Goal: Transaction & Acquisition: Purchase product/service

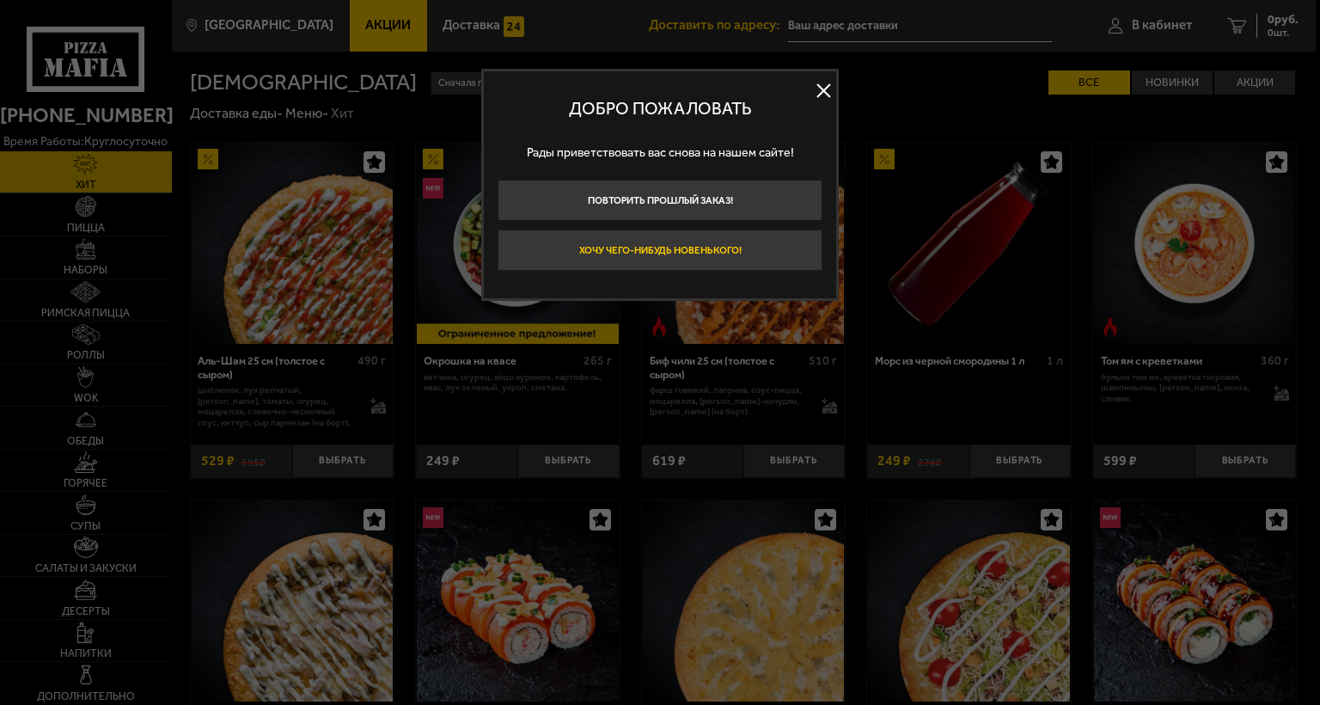
click at [733, 244] on button "Хочу чего-нибудь новенького!" at bounding box center [659, 249] width 325 height 41
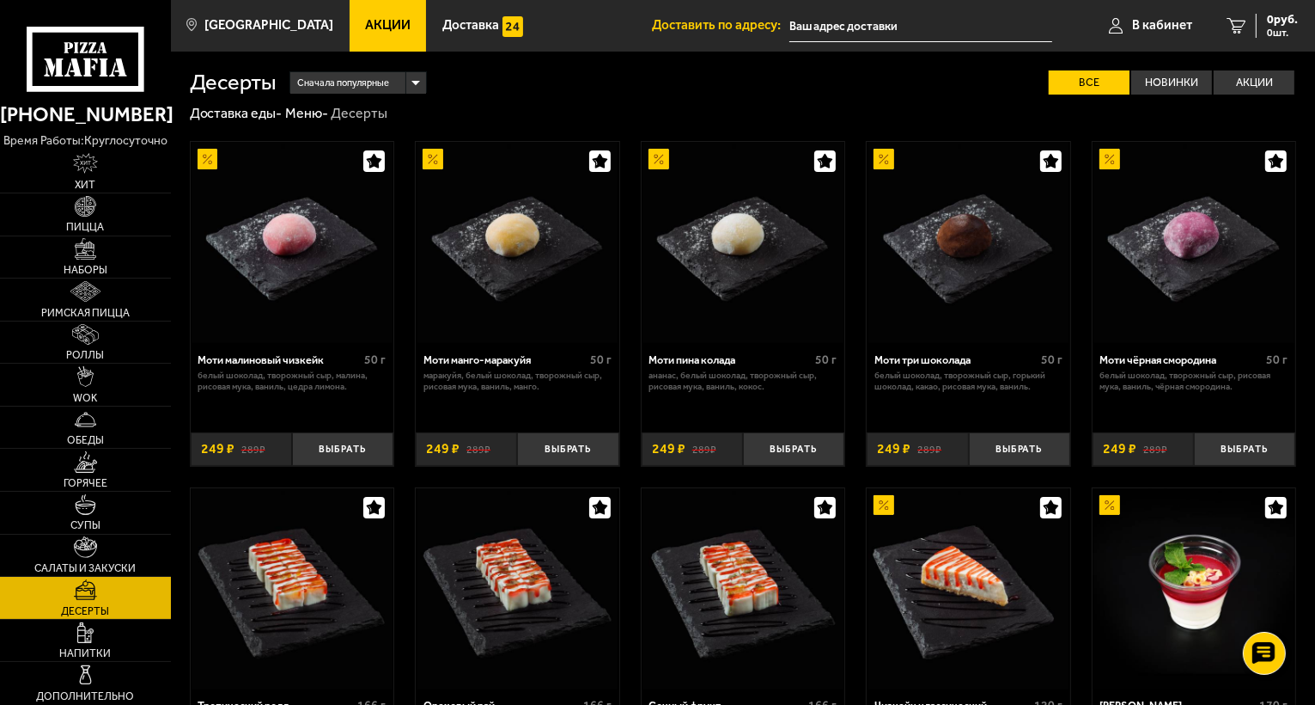
click at [849, 21] on input "text" at bounding box center [921, 26] width 263 height 32
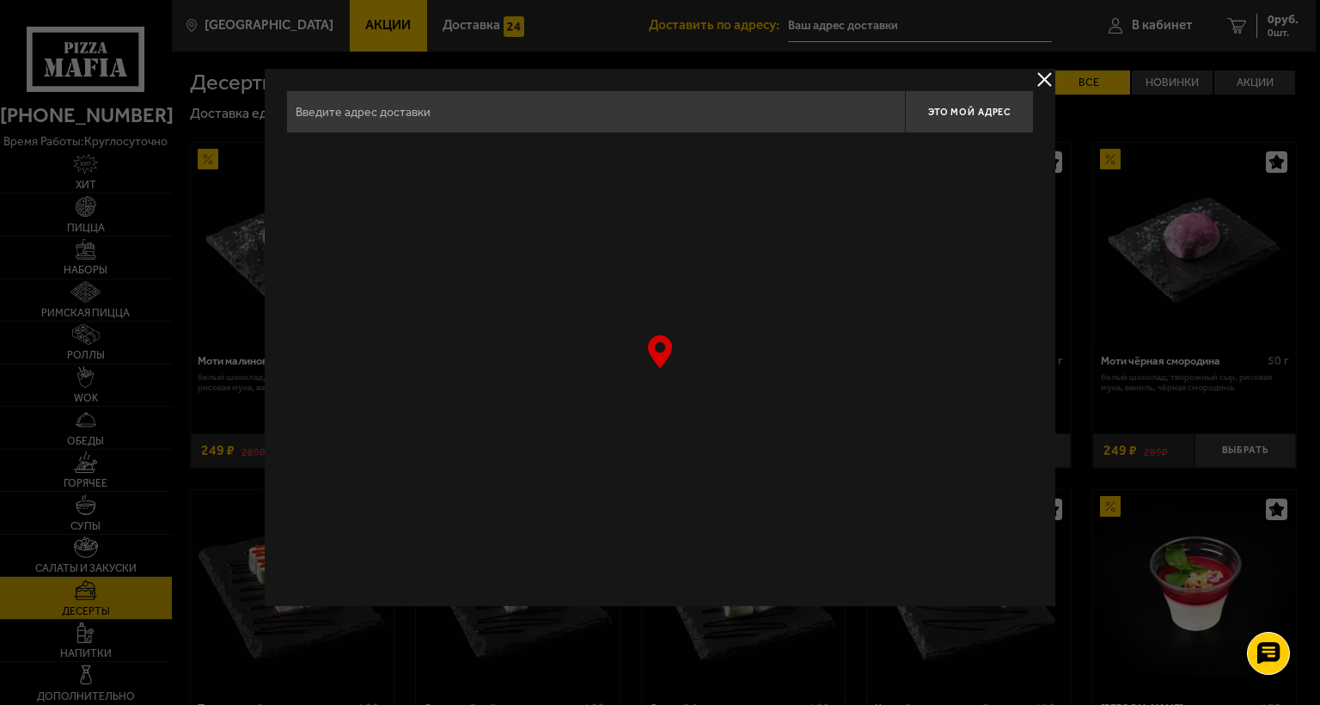
type input "[STREET_ADDRESS]"
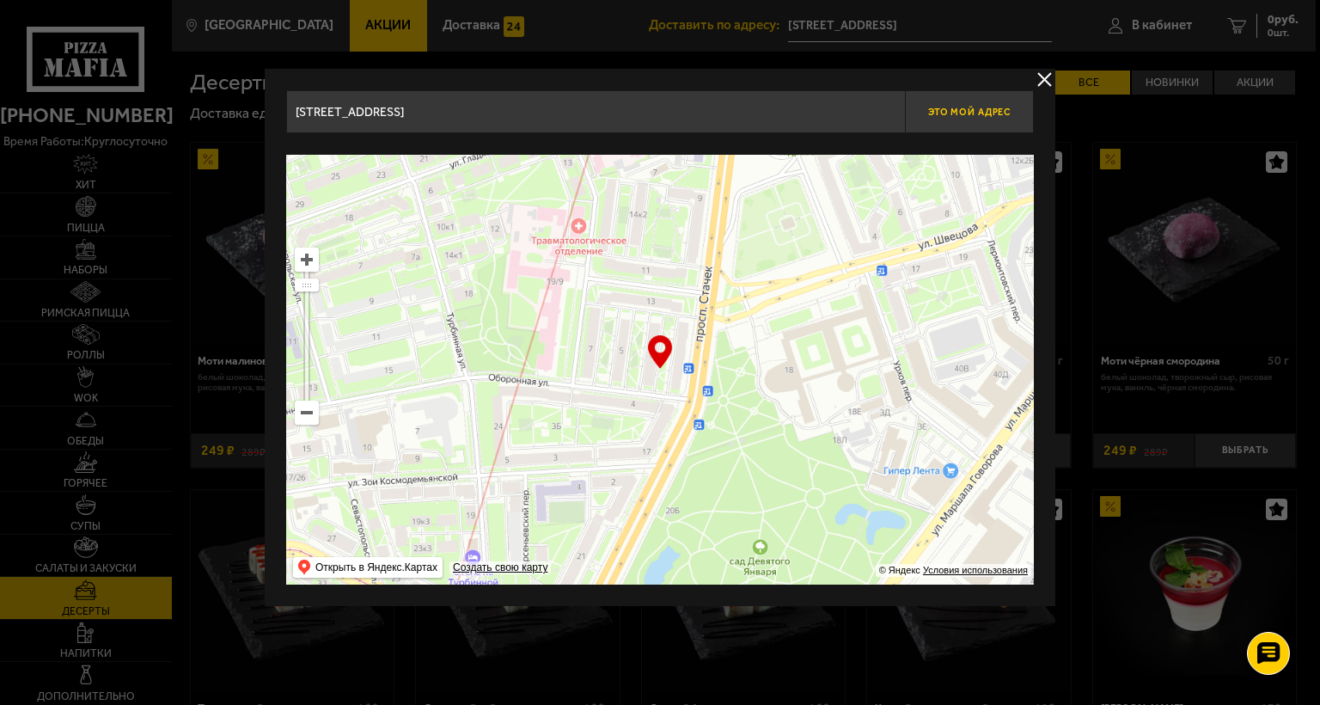
click at [955, 113] on span "Это мой адрес" at bounding box center [969, 112] width 82 height 11
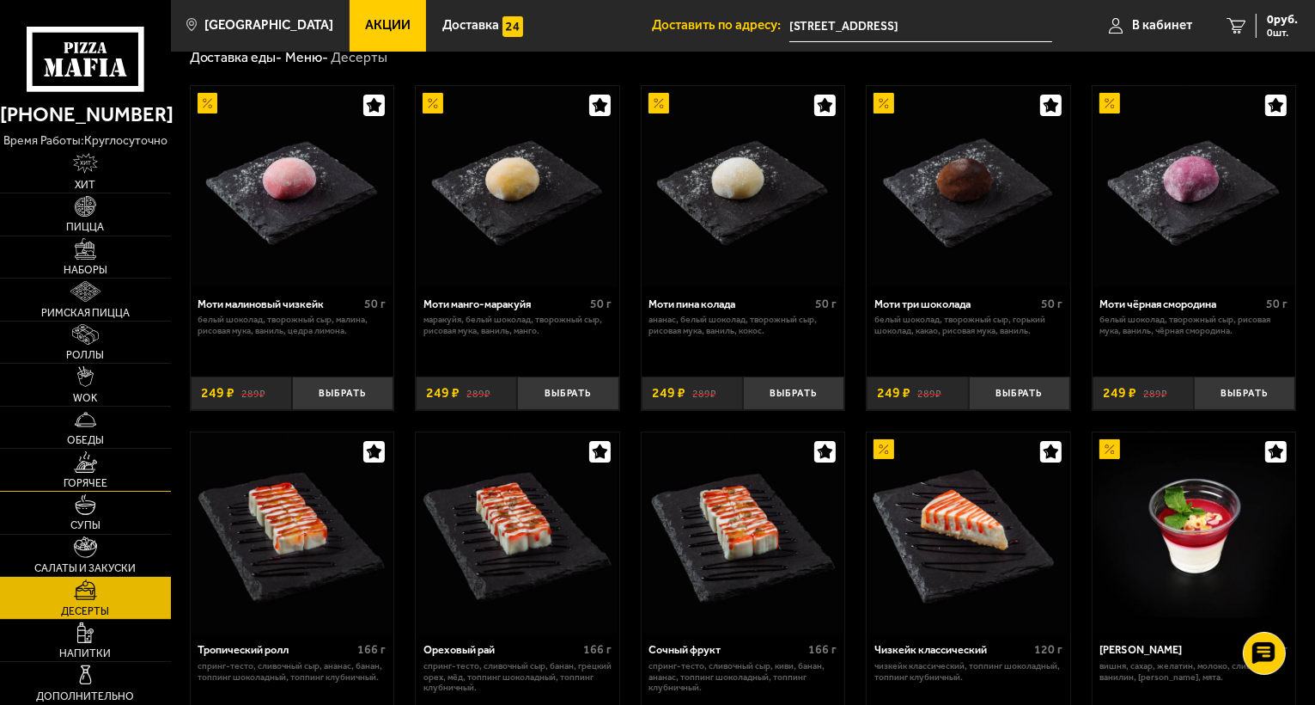
scroll to position [86, 0]
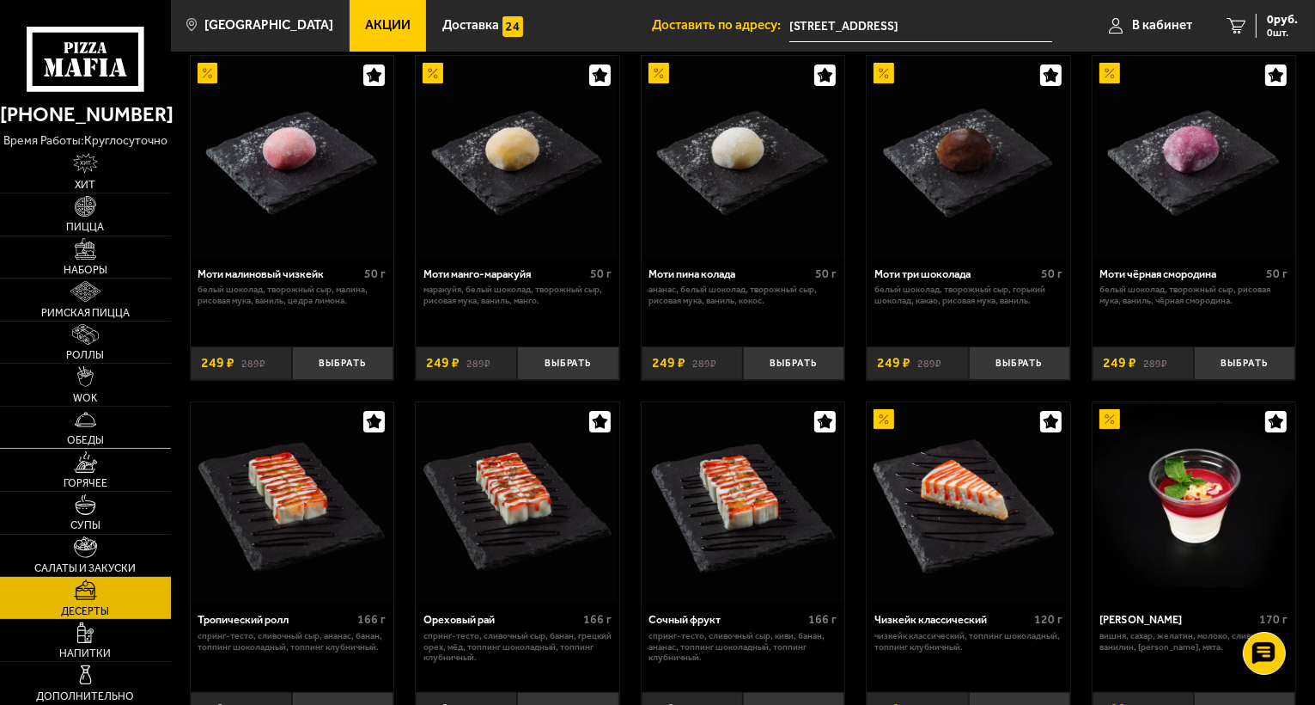
click at [82, 427] on img at bounding box center [85, 419] width 21 height 21
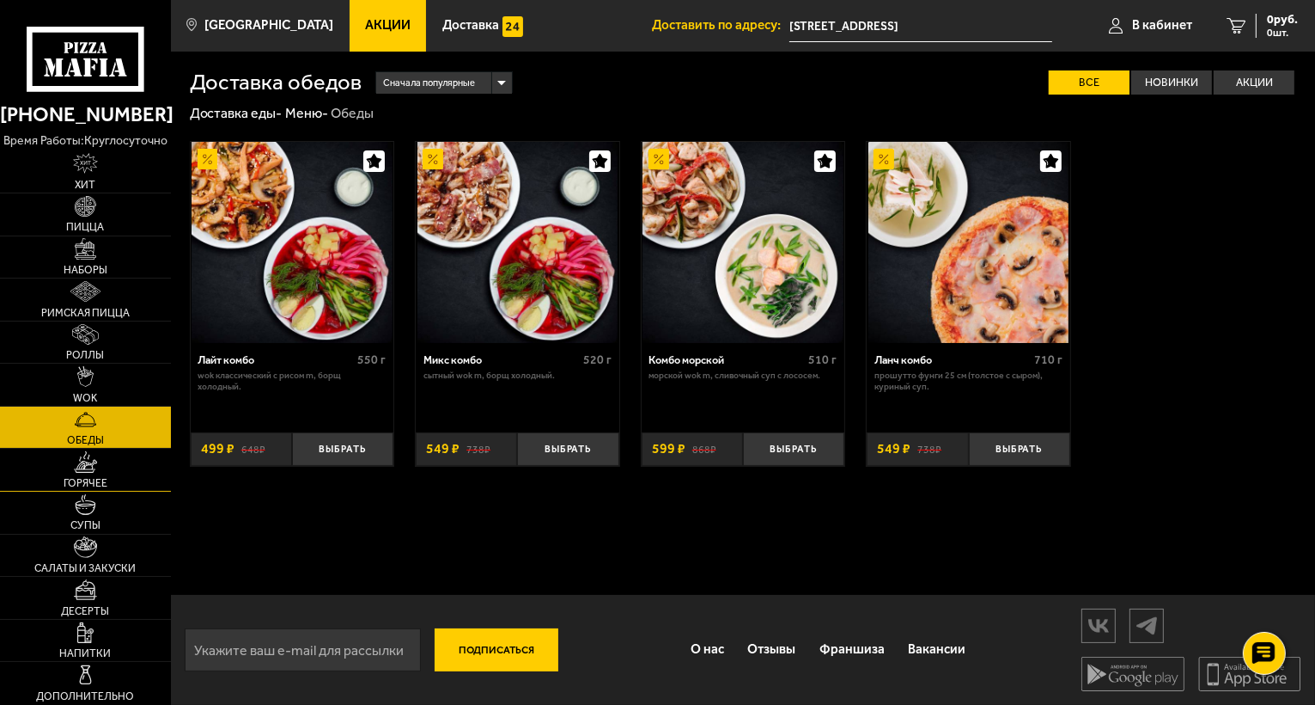
click at [100, 460] on link "Горячее" at bounding box center [85, 469] width 171 height 42
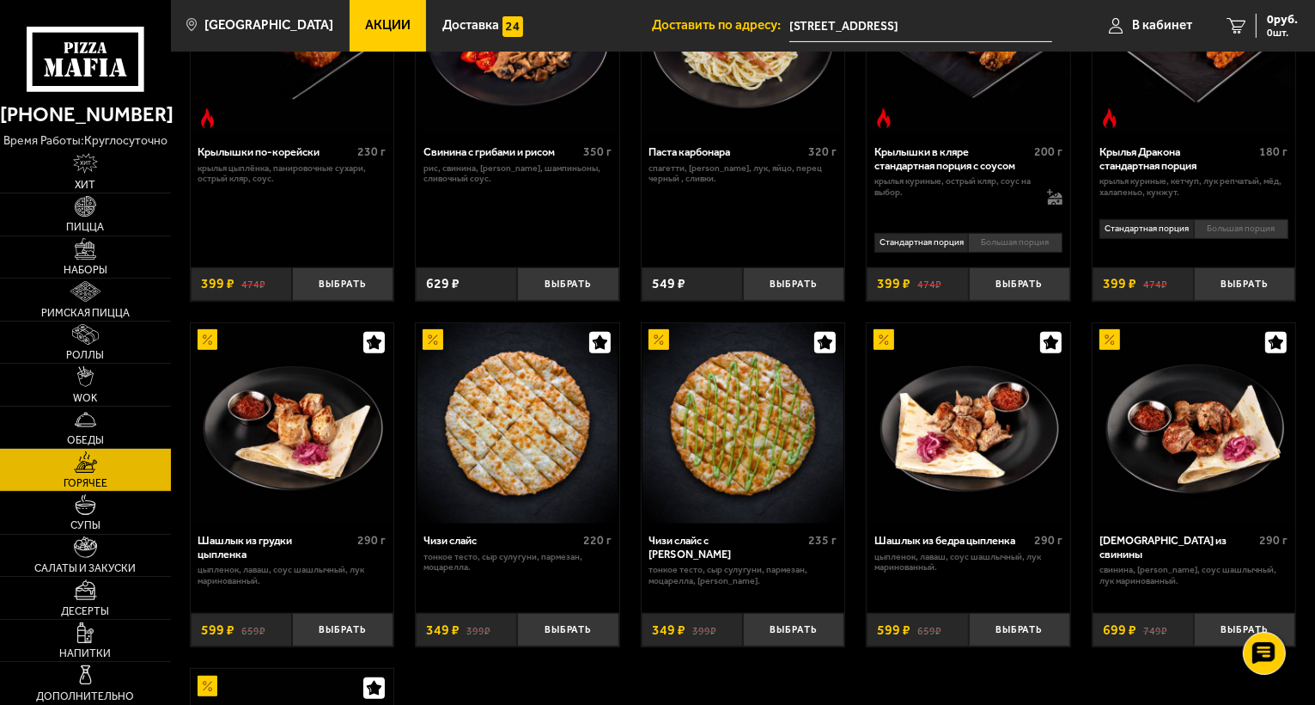
scroll to position [601, 0]
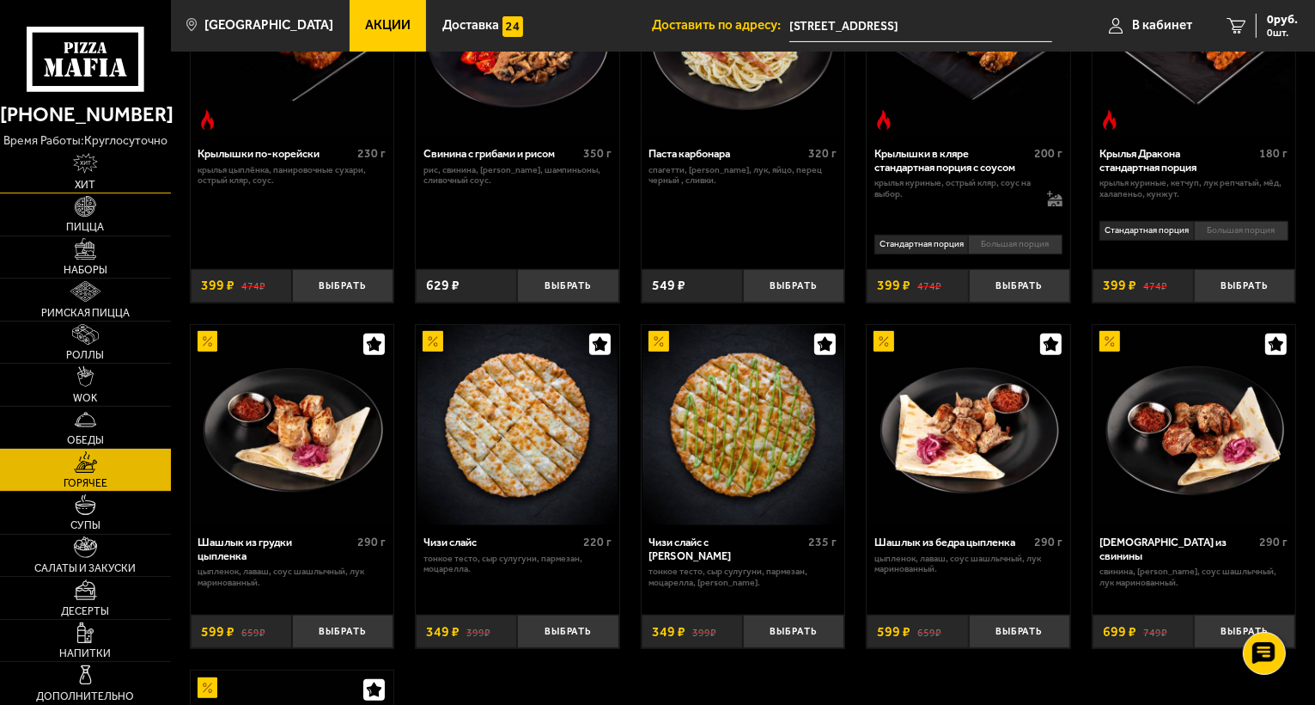
click at [94, 174] on link "Хит" at bounding box center [85, 171] width 171 height 42
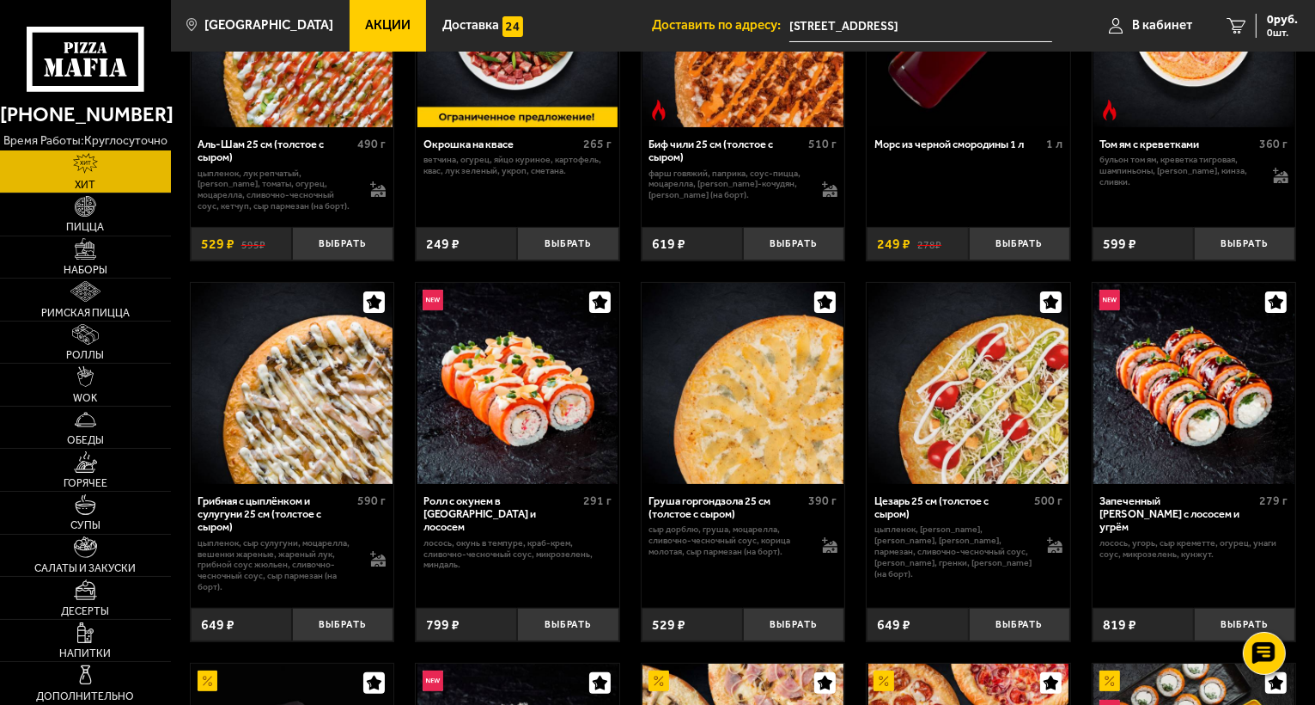
scroll to position [258, 0]
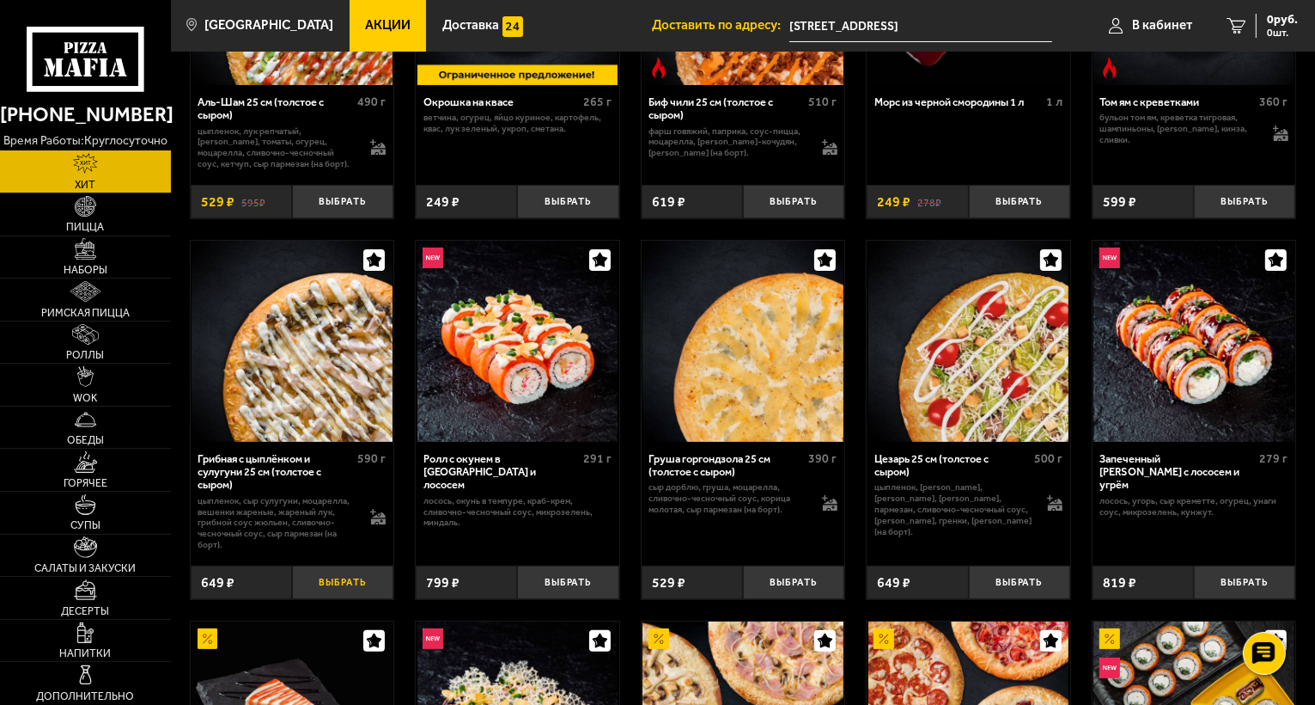
click at [349, 581] on button "Выбрать" at bounding box center [342, 582] width 101 height 34
click at [1261, 33] on span "1 шт." at bounding box center [1276, 32] width 45 height 10
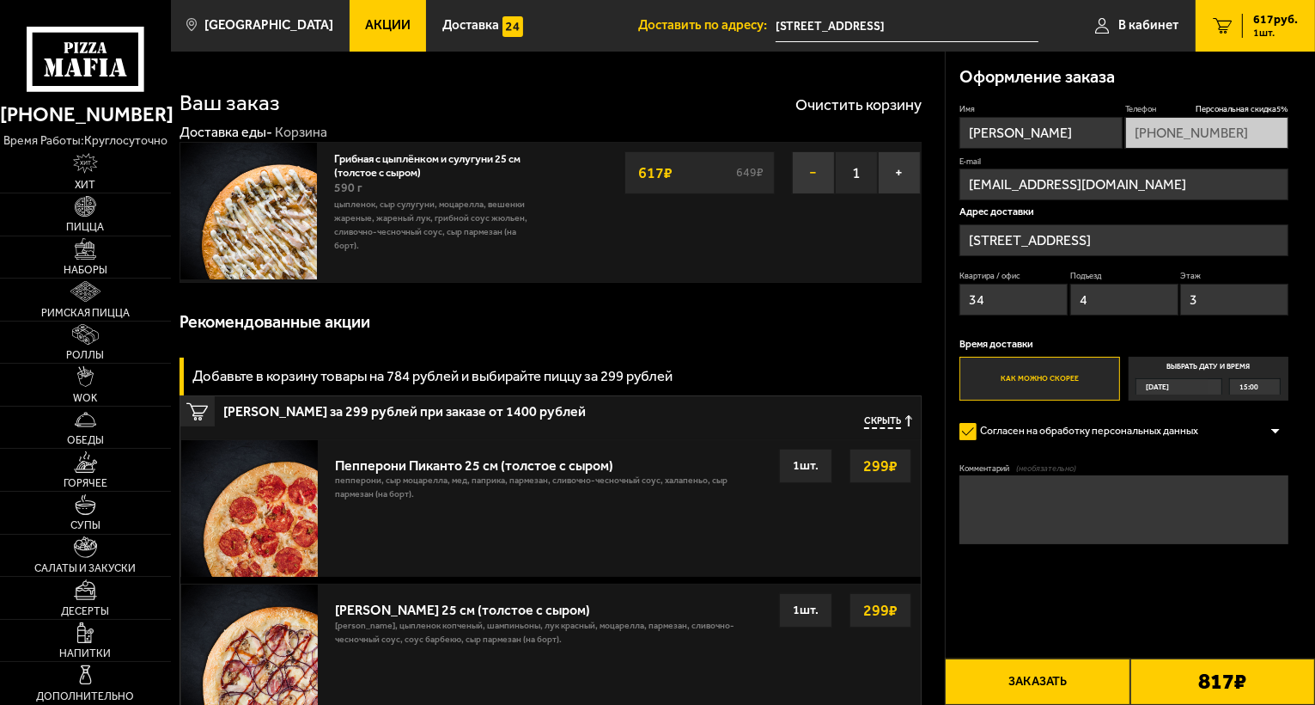
click at [819, 175] on button "−" at bounding box center [813, 172] width 43 height 43
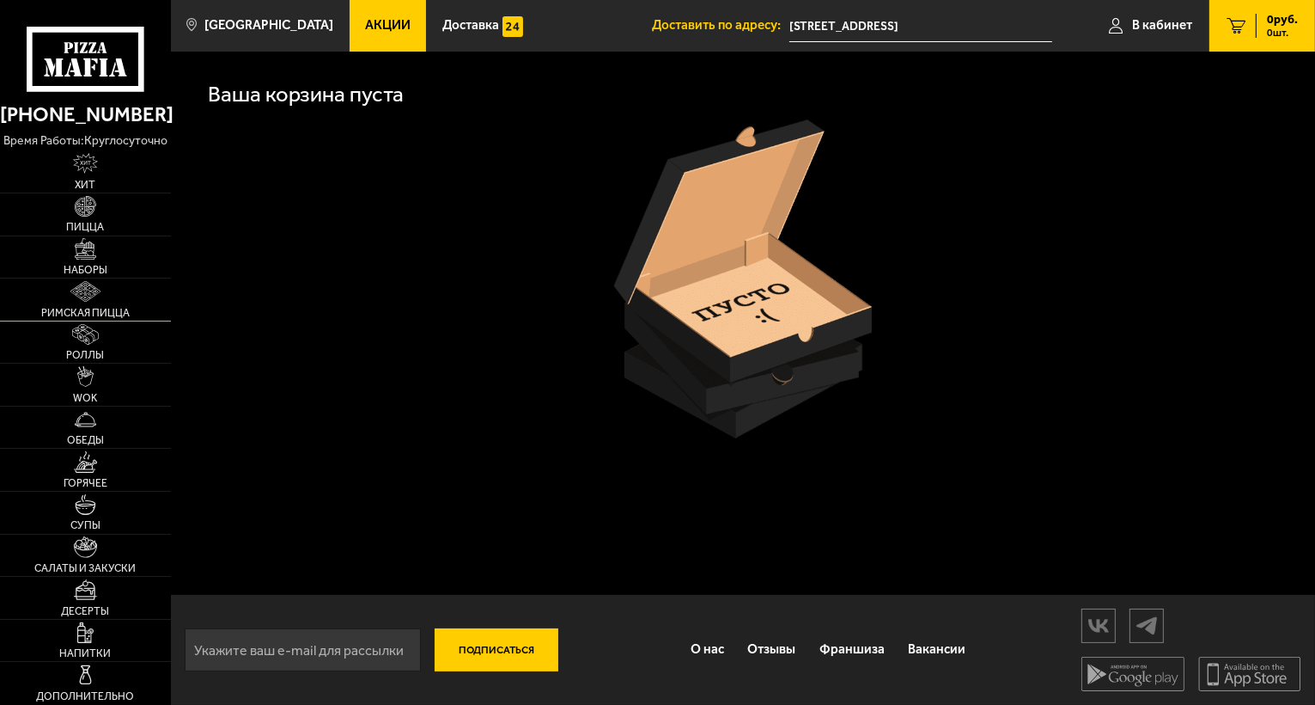
click at [86, 290] on img at bounding box center [85, 291] width 30 height 21
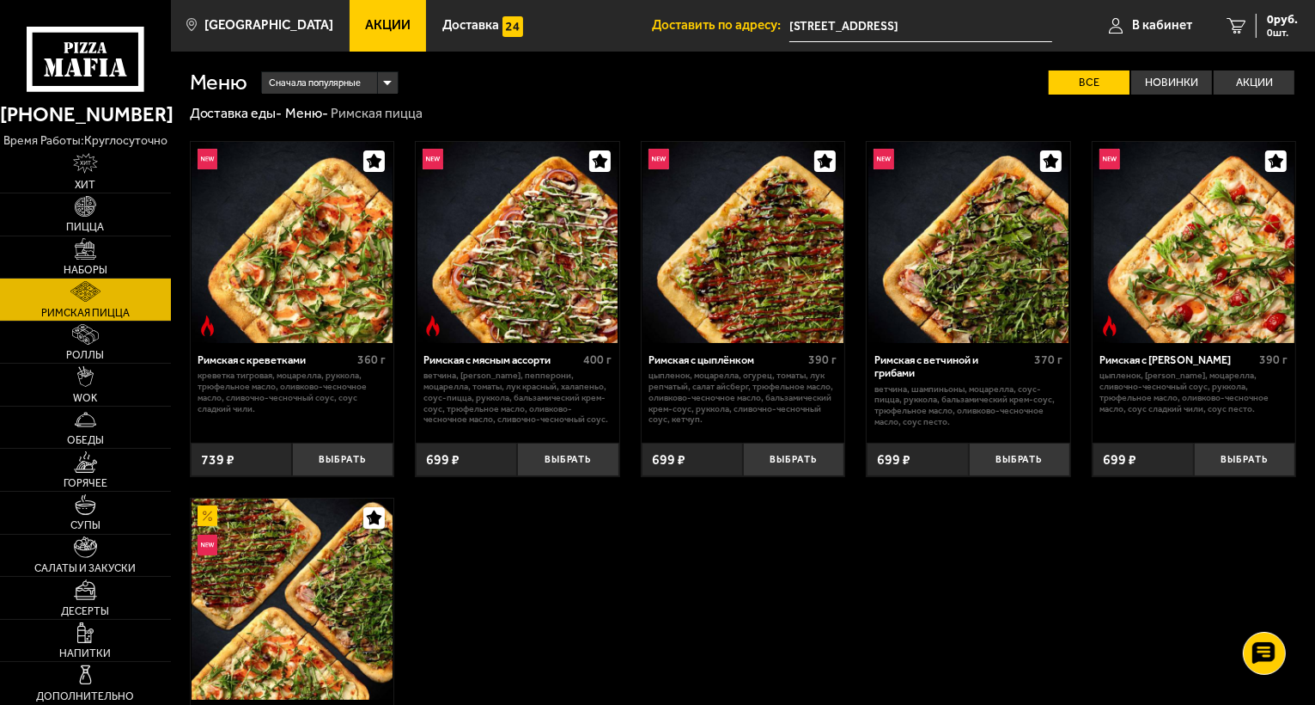
click at [984, 296] on img at bounding box center [969, 242] width 201 height 201
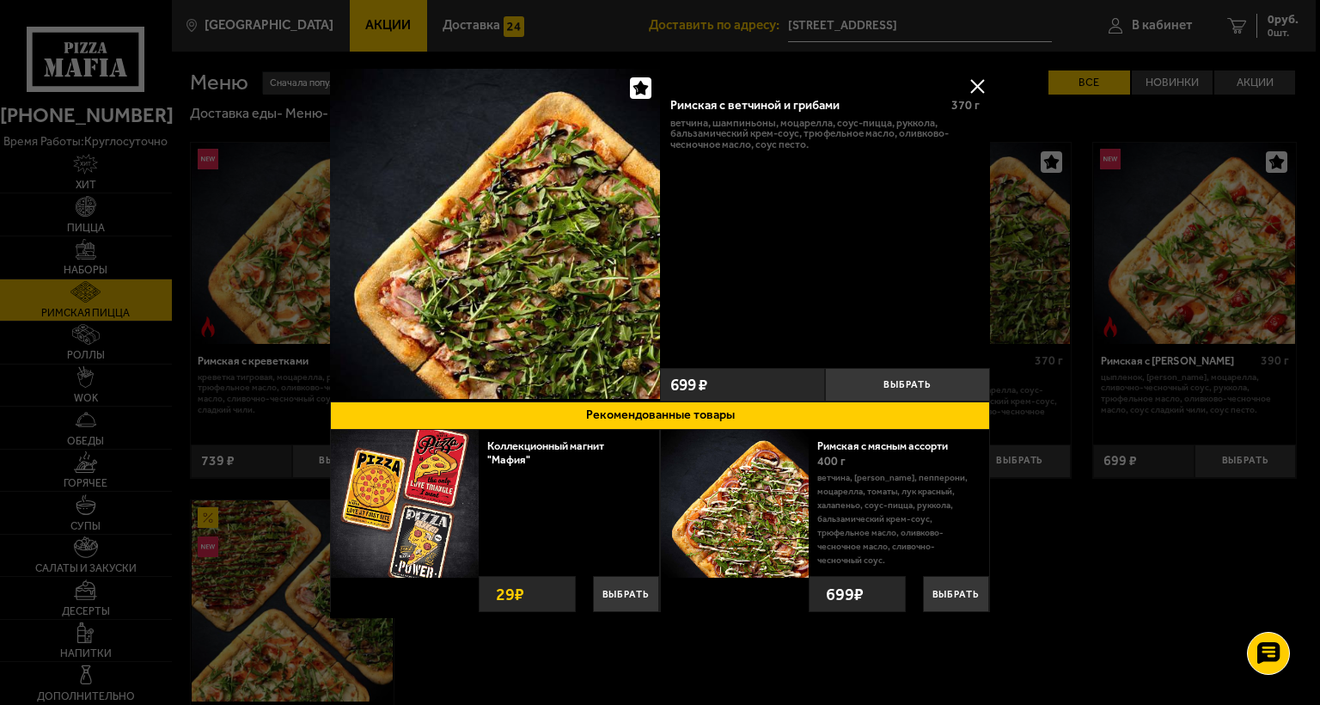
click at [983, 81] on button at bounding box center [977, 86] width 26 height 26
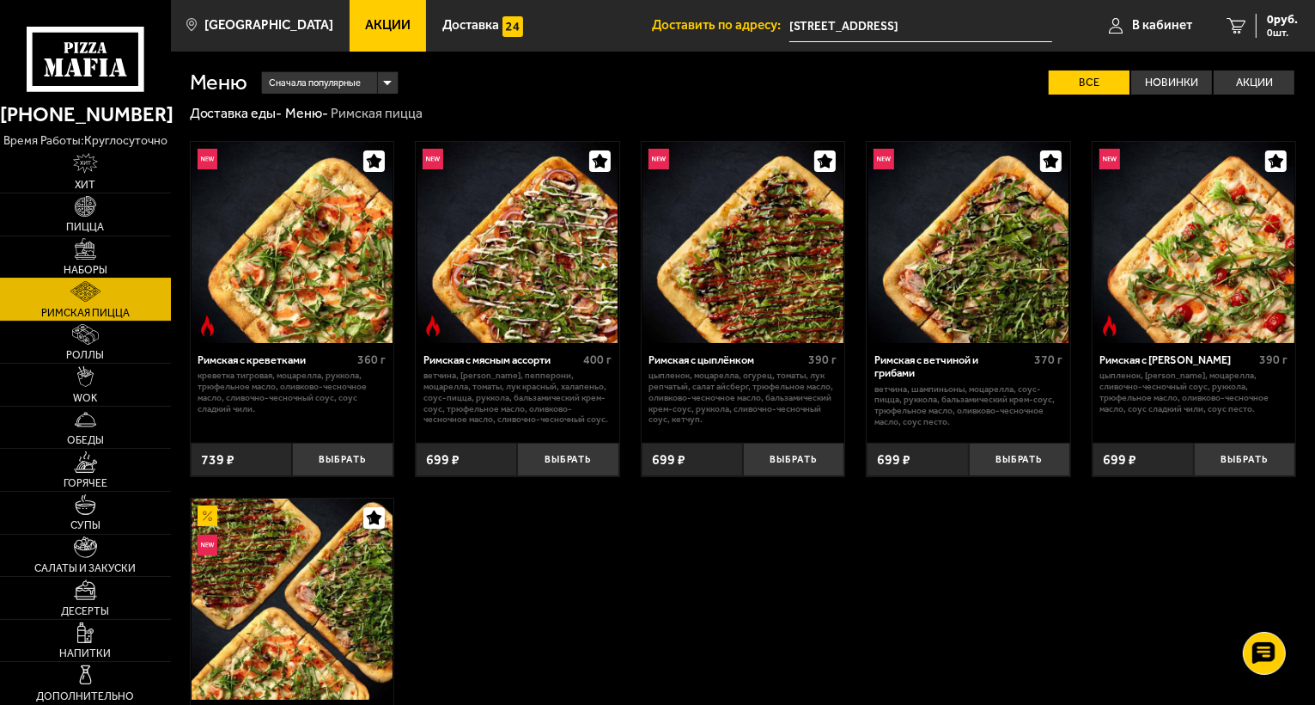
click at [93, 250] on img at bounding box center [85, 248] width 21 height 21
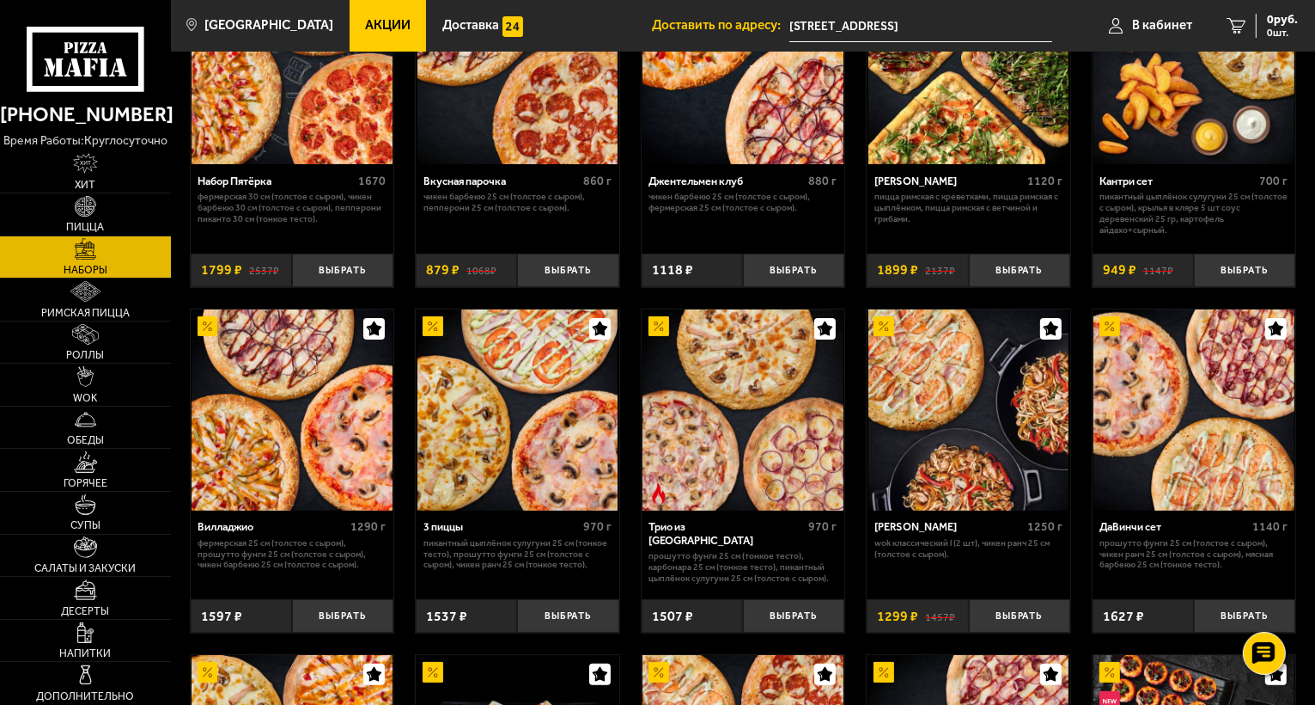
scroll to position [172, 0]
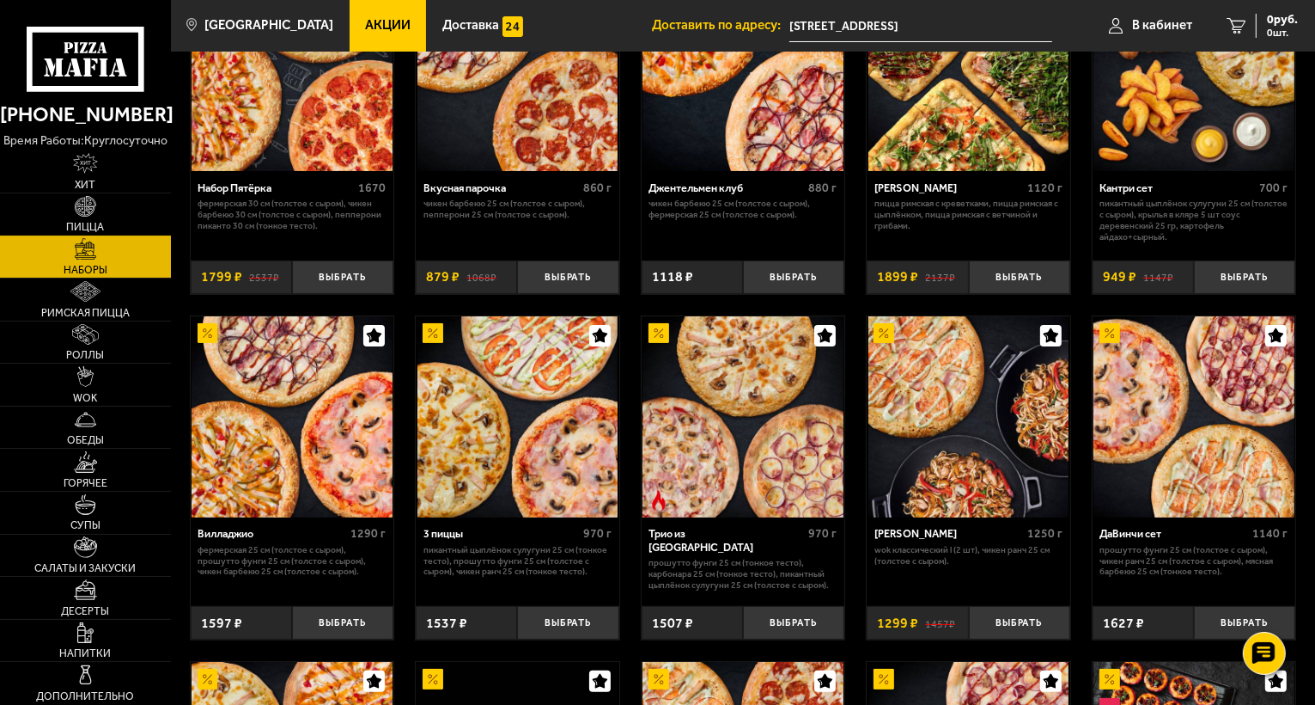
click at [89, 211] on img at bounding box center [85, 206] width 21 height 21
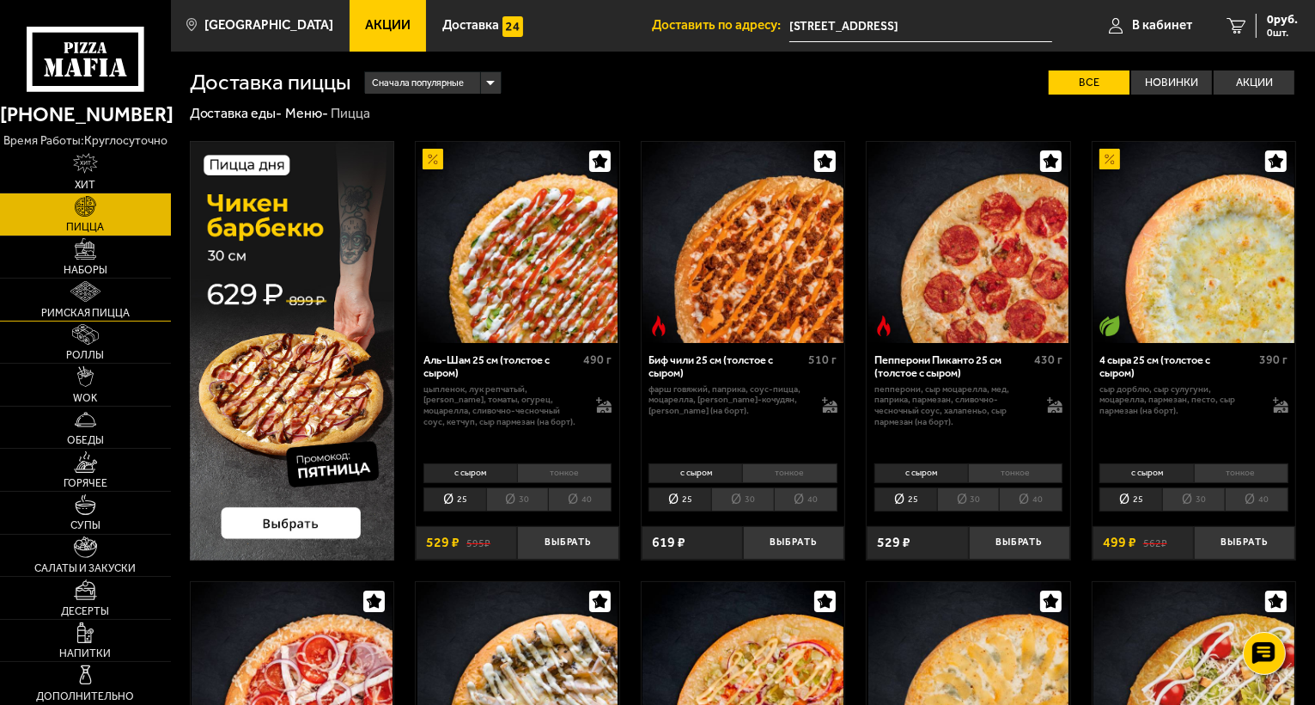
click at [89, 289] on img at bounding box center [85, 291] width 30 height 21
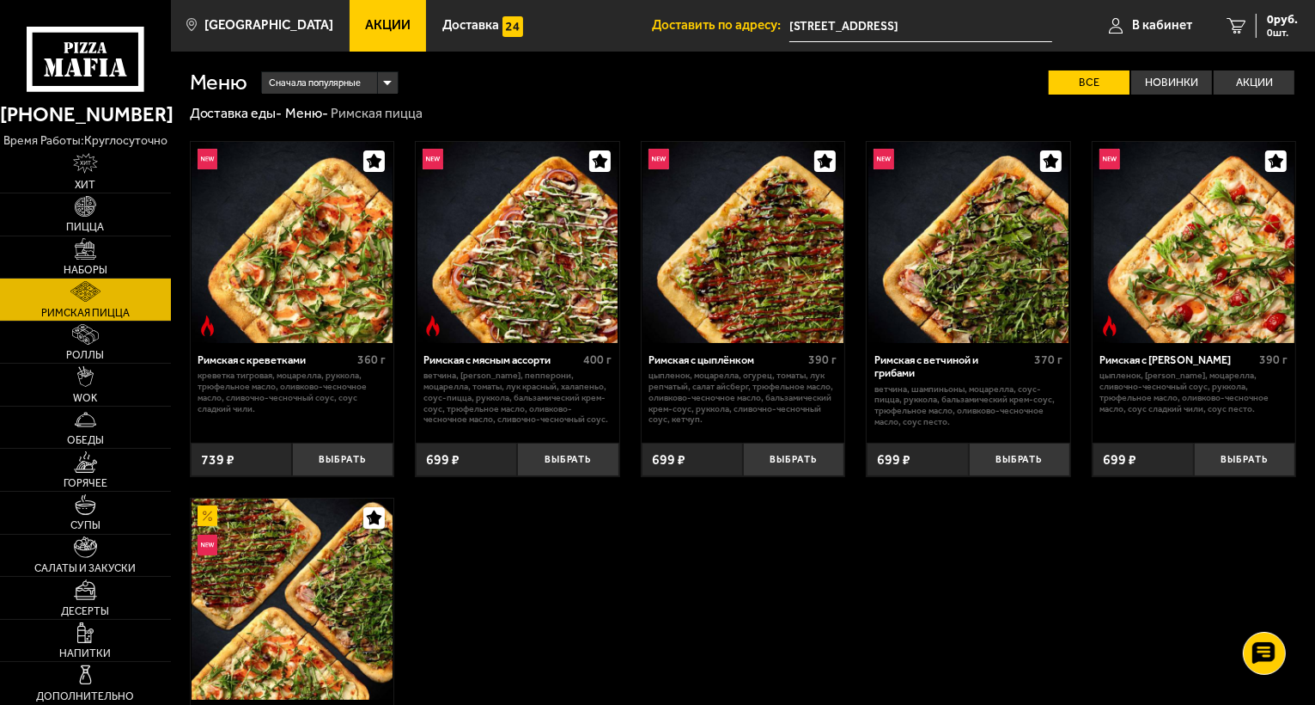
click at [1021, 303] on img at bounding box center [969, 242] width 201 height 201
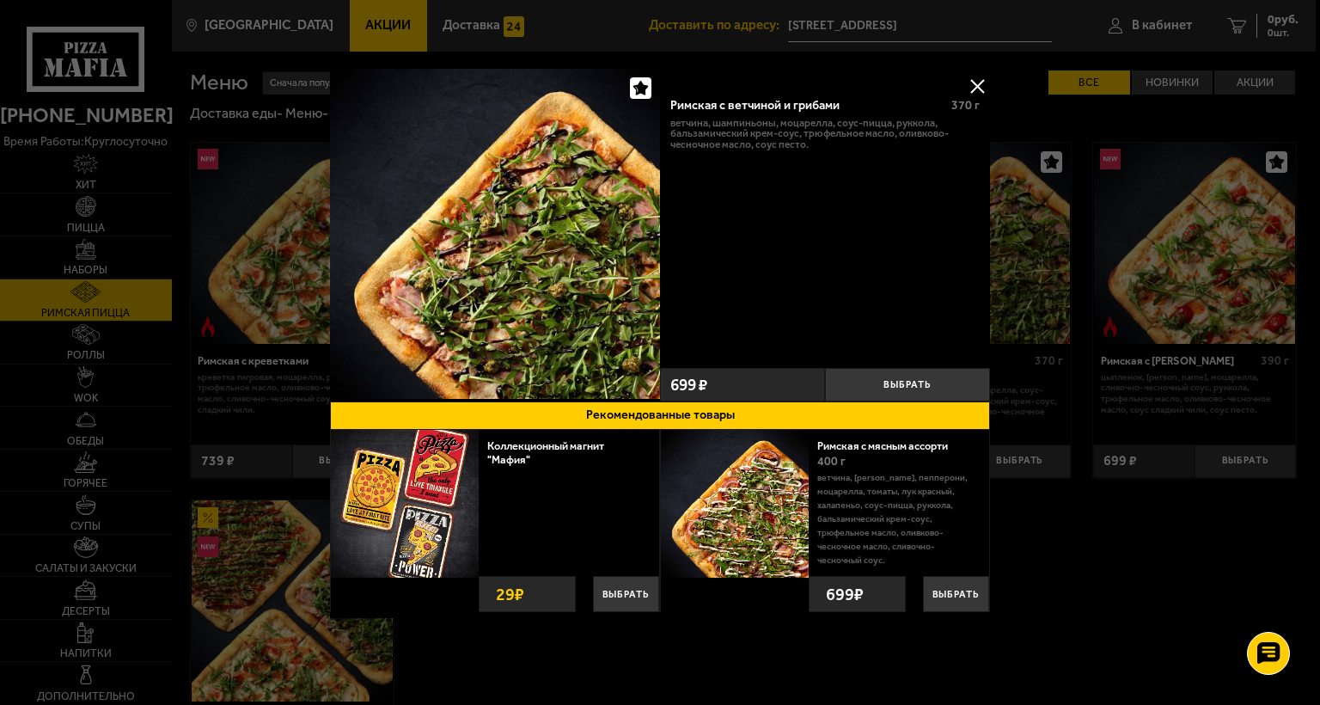
click at [529, 329] on img at bounding box center [495, 234] width 330 height 330
click at [983, 86] on button at bounding box center [977, 86] width 26 height 26
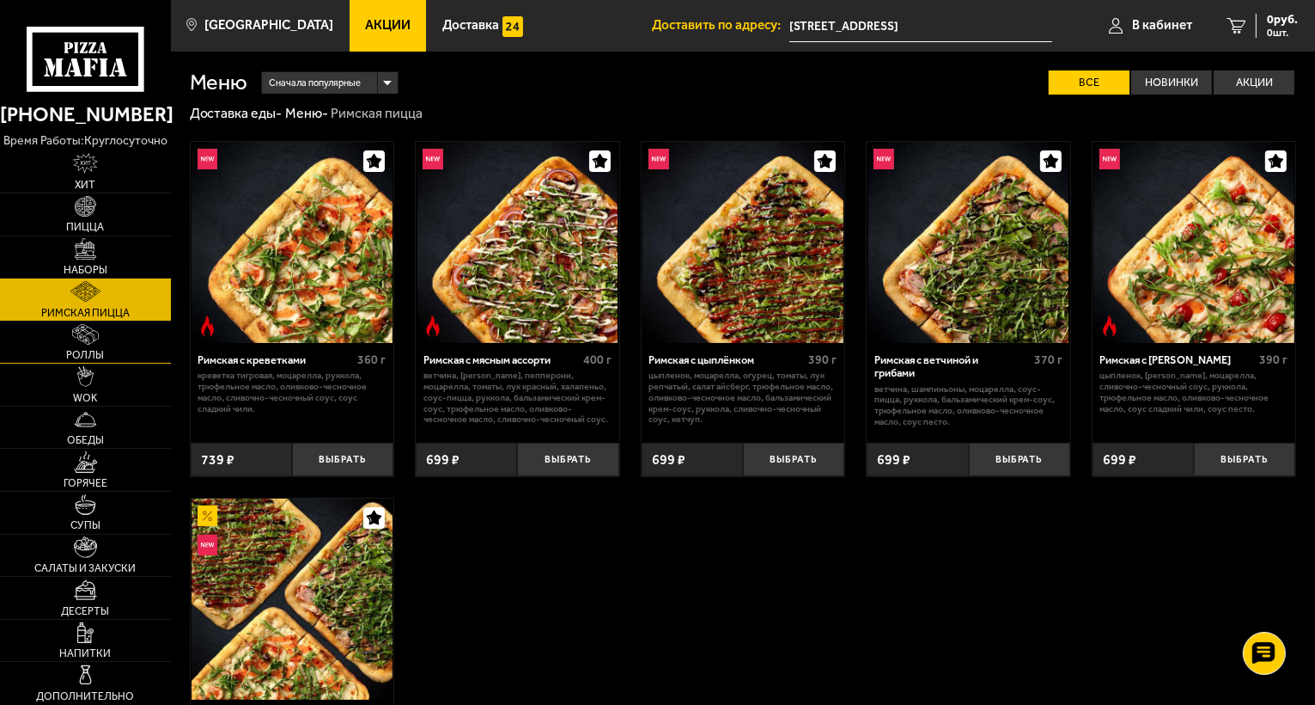
click at [94, 336] on img at bounding box center [85, 334] width 27 height 21
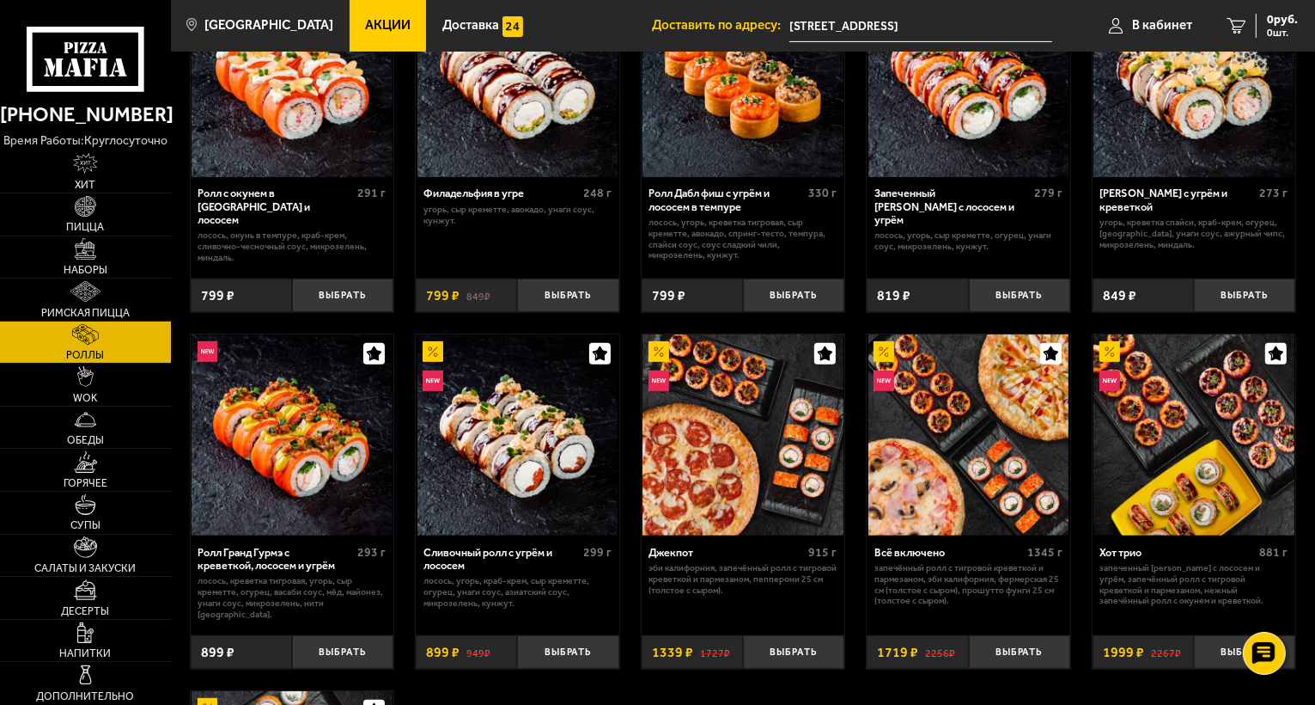
scroll to position [515, 0]
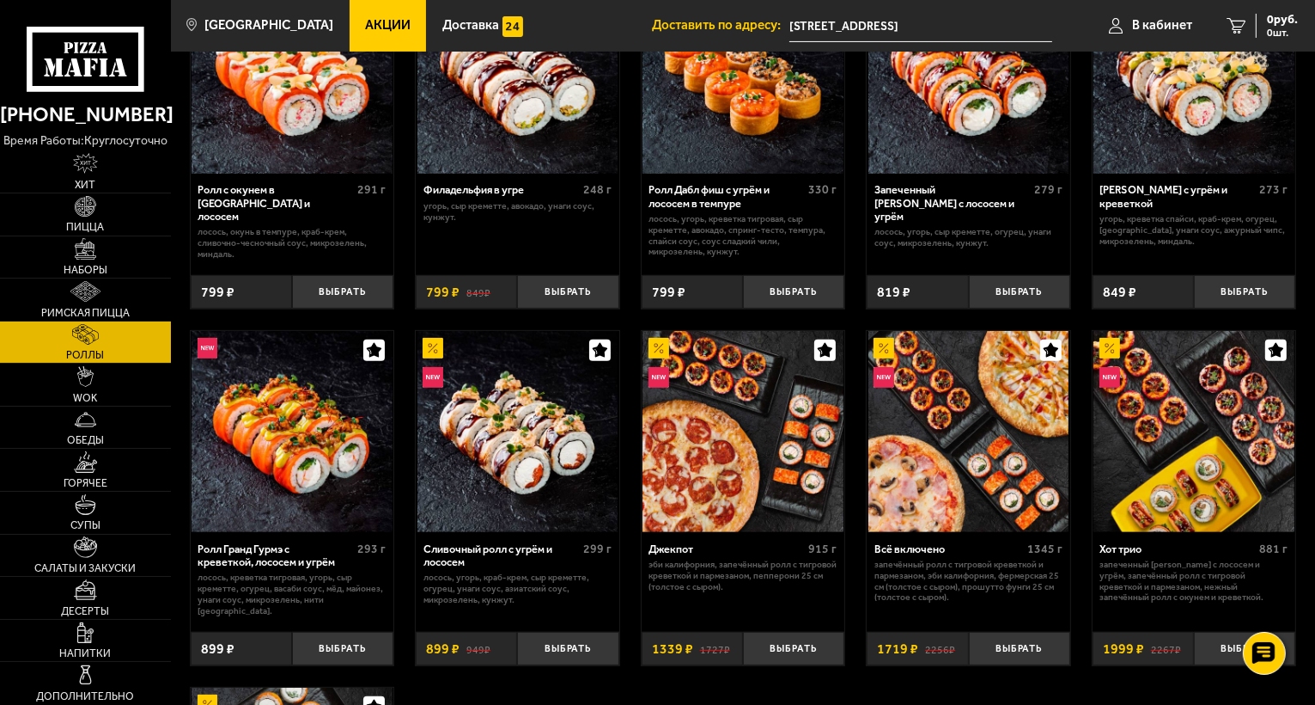
drag, startPoint x: 576, startPoint y: 577, endPoint x: 536, endPoint y: 598, distance: 45.3
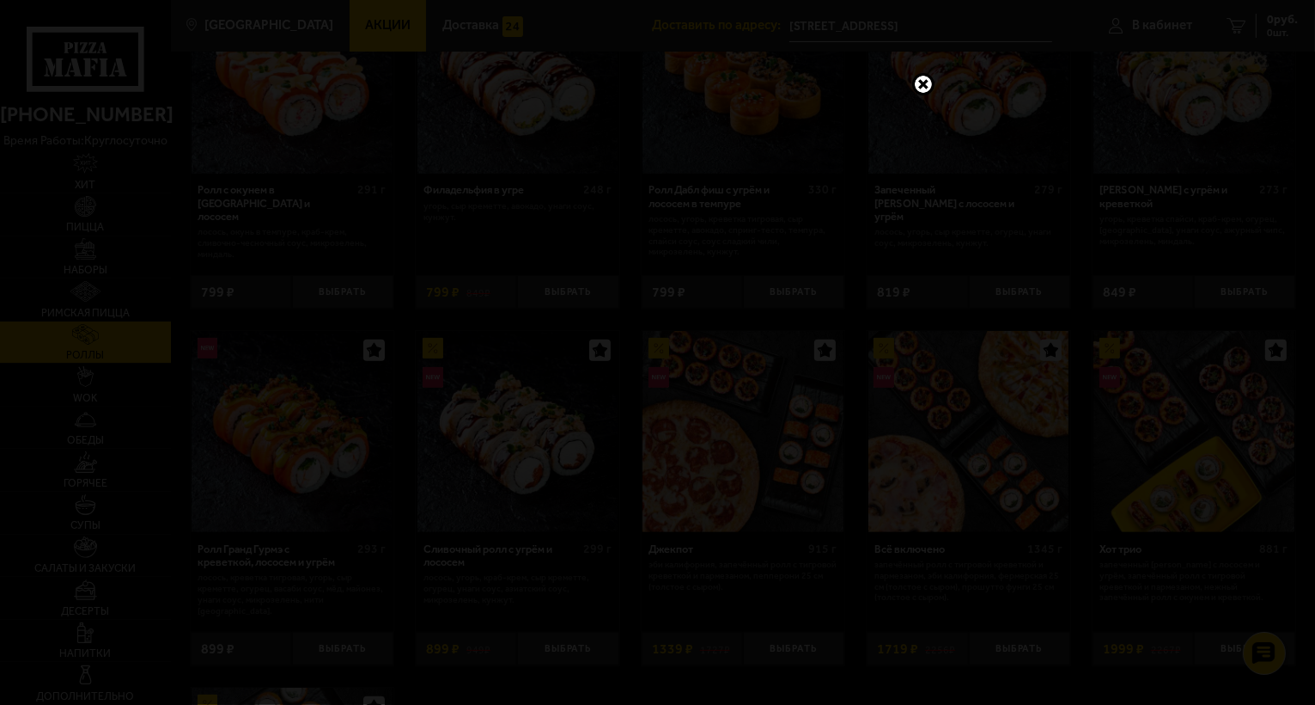
click at [916, 81] on link at bounding box center [923, 84] width 22 height 22
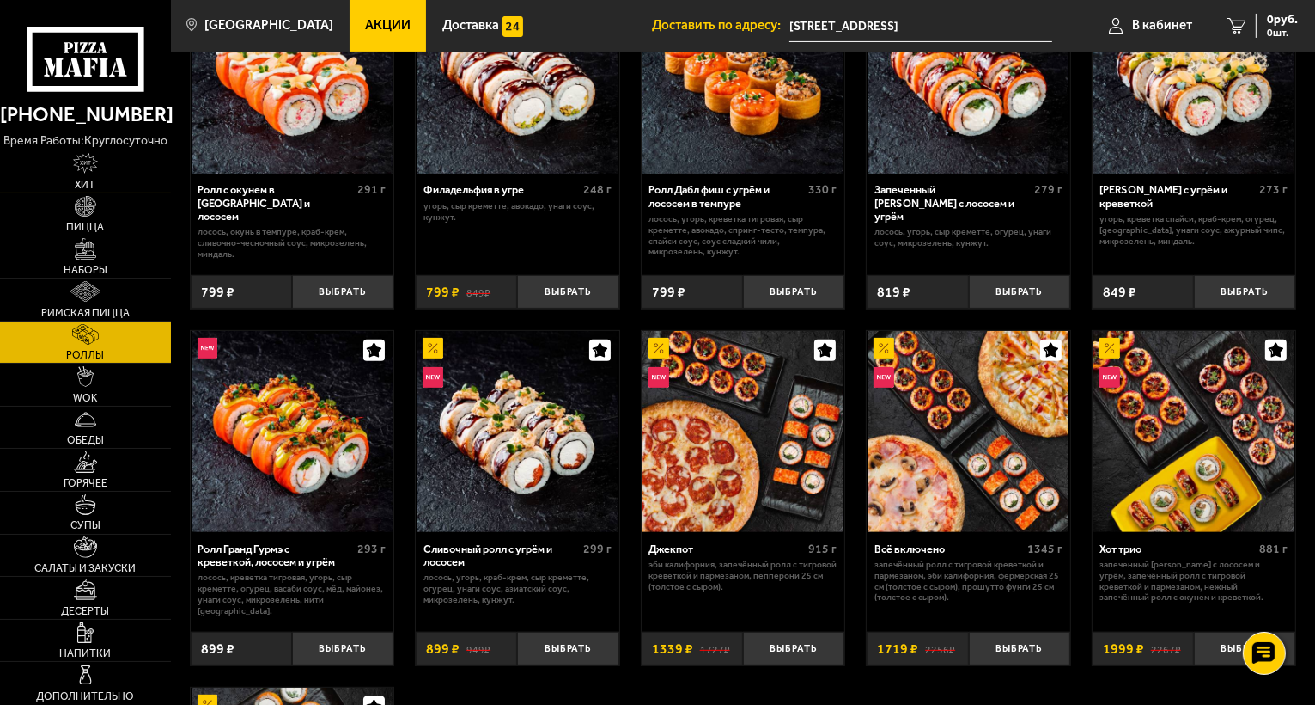
scroll to position [86, 0]
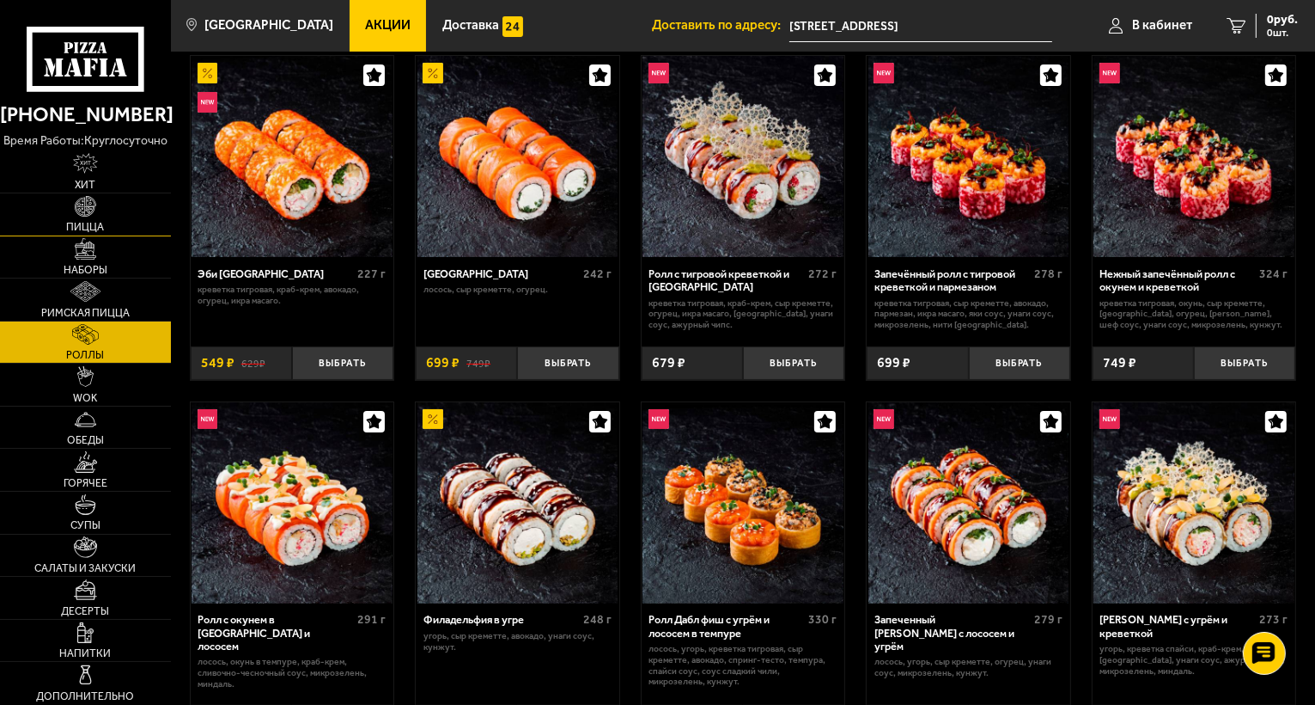
click at [87, 218] on link "Пицца" at bounding box center [85, 214] width 171 height 42
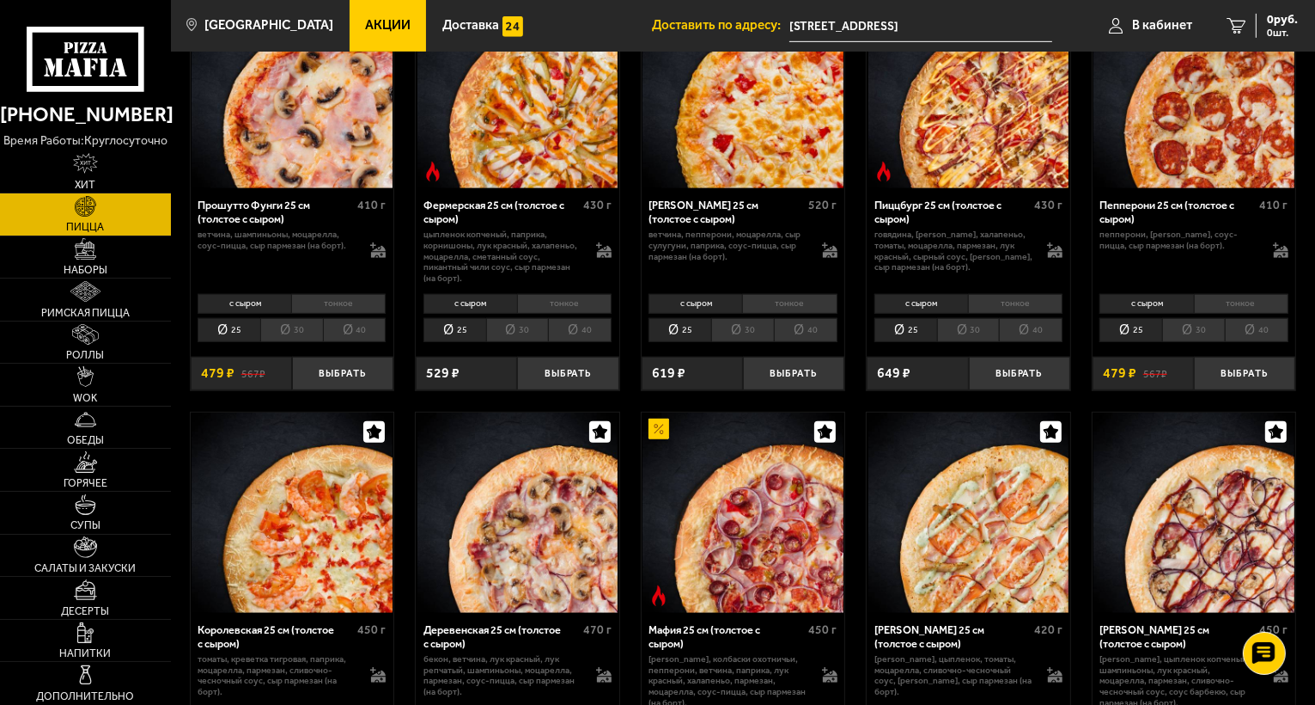
scroll to position [1203, 0]
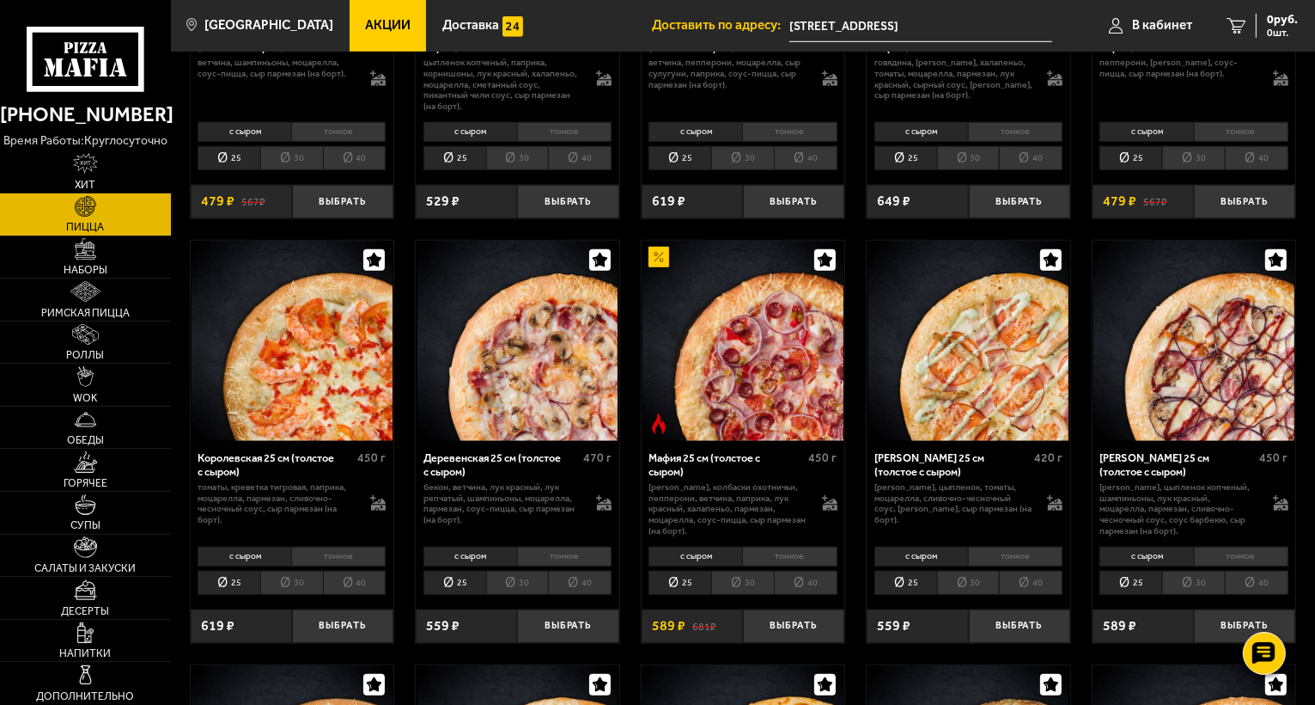
click at [560, 557] on li "тонкое" at bounding box center [564, 556] width 95 height 20
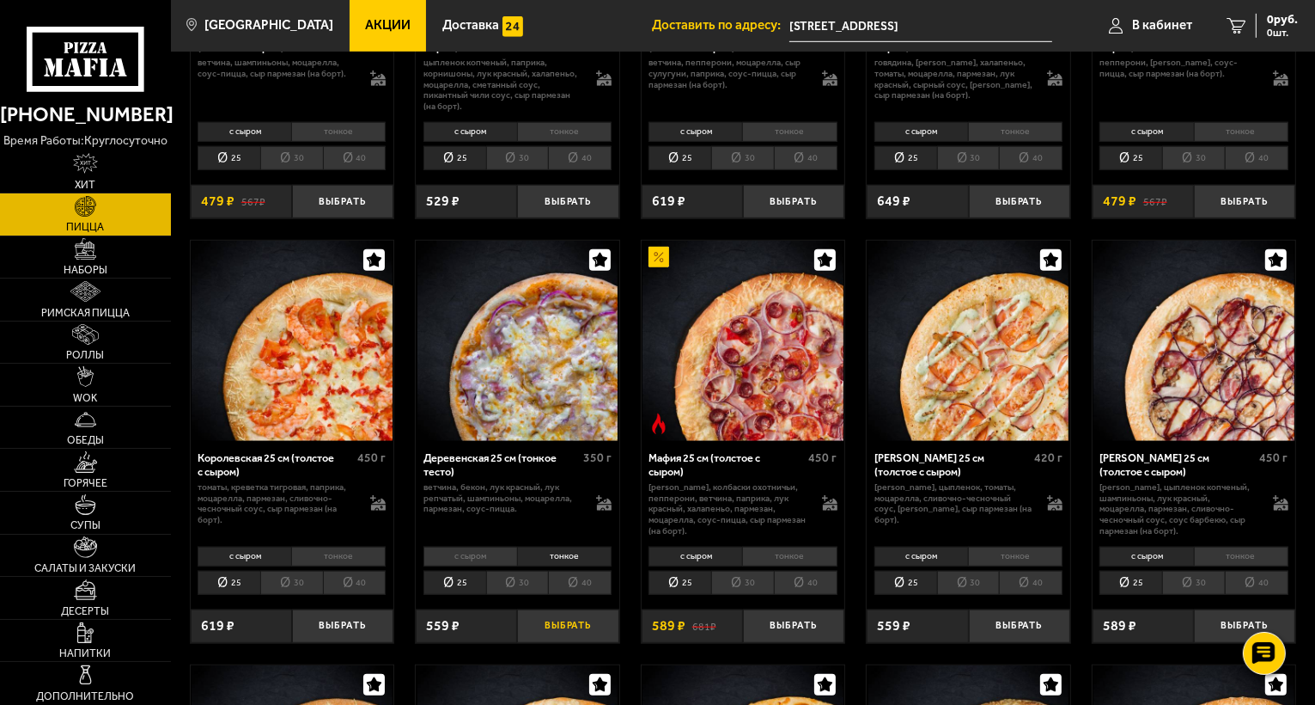
click at [557, 625] on button "Выбрать" at bounding box center [567, 626] width 101 height 34
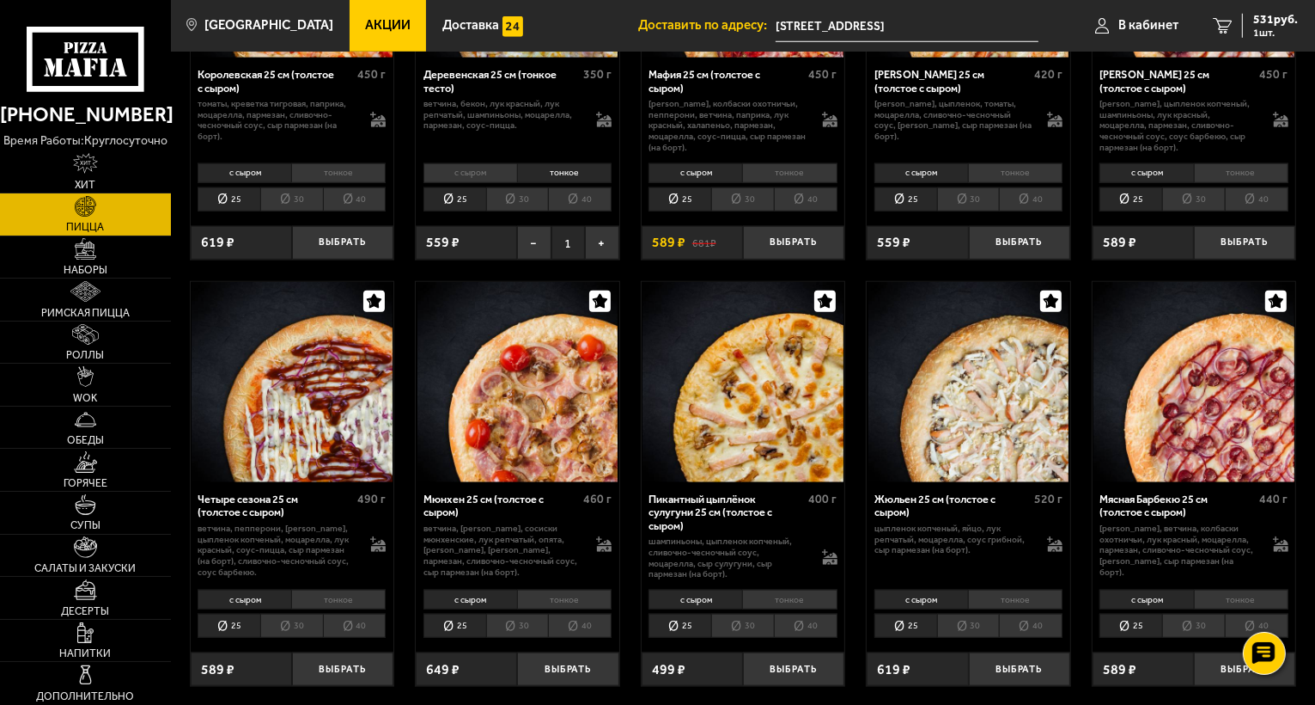
scroll to position [1632, 0]
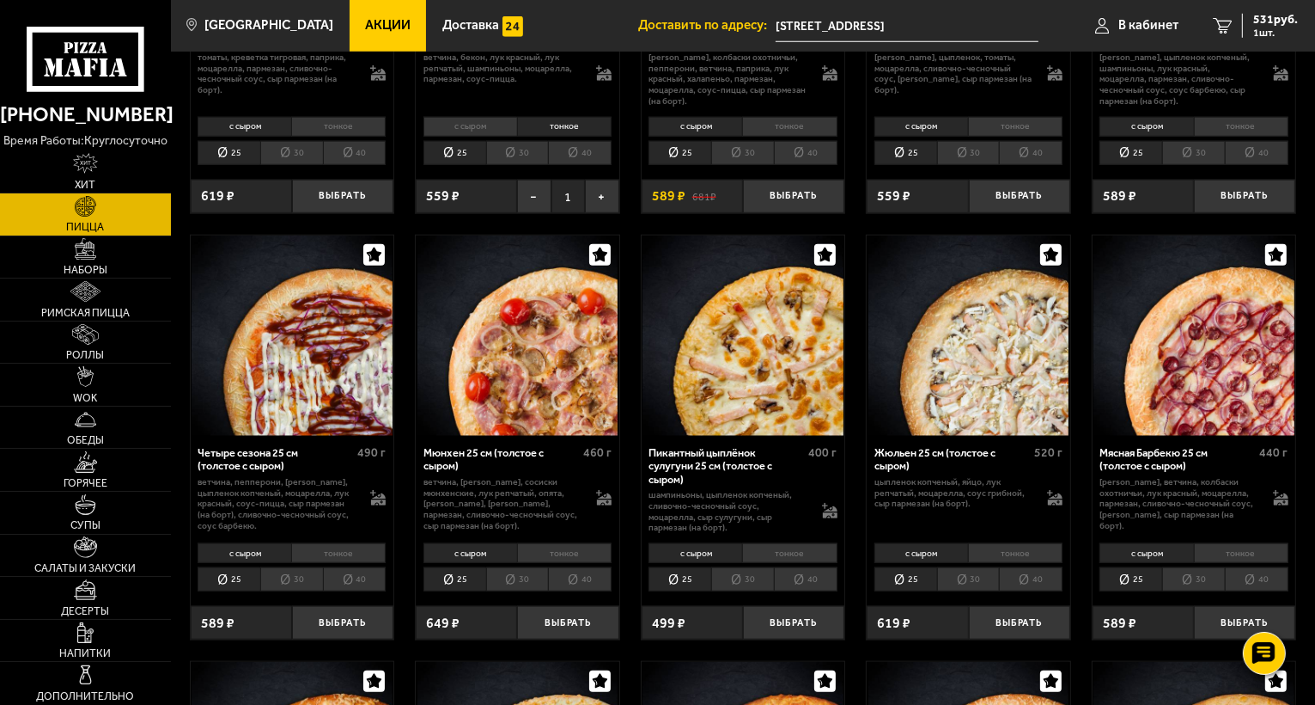
click at [376, 31] on span "Акции" at bounding box center [388, 25] width 46 height 13
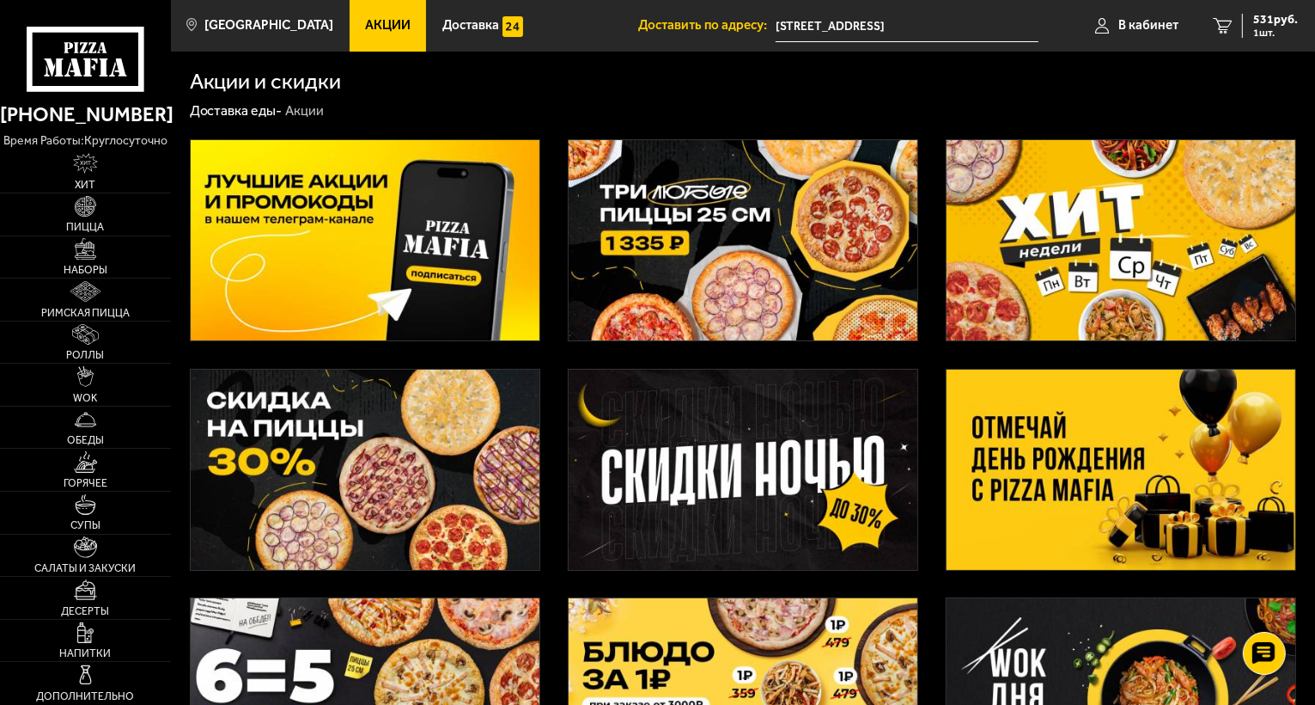
click at [365, 26] on span "Акции" at bounding box center [388, 25] width 46 height 13
click at [402, 224] on img at bounding box center [365, 240] width 349 height 200
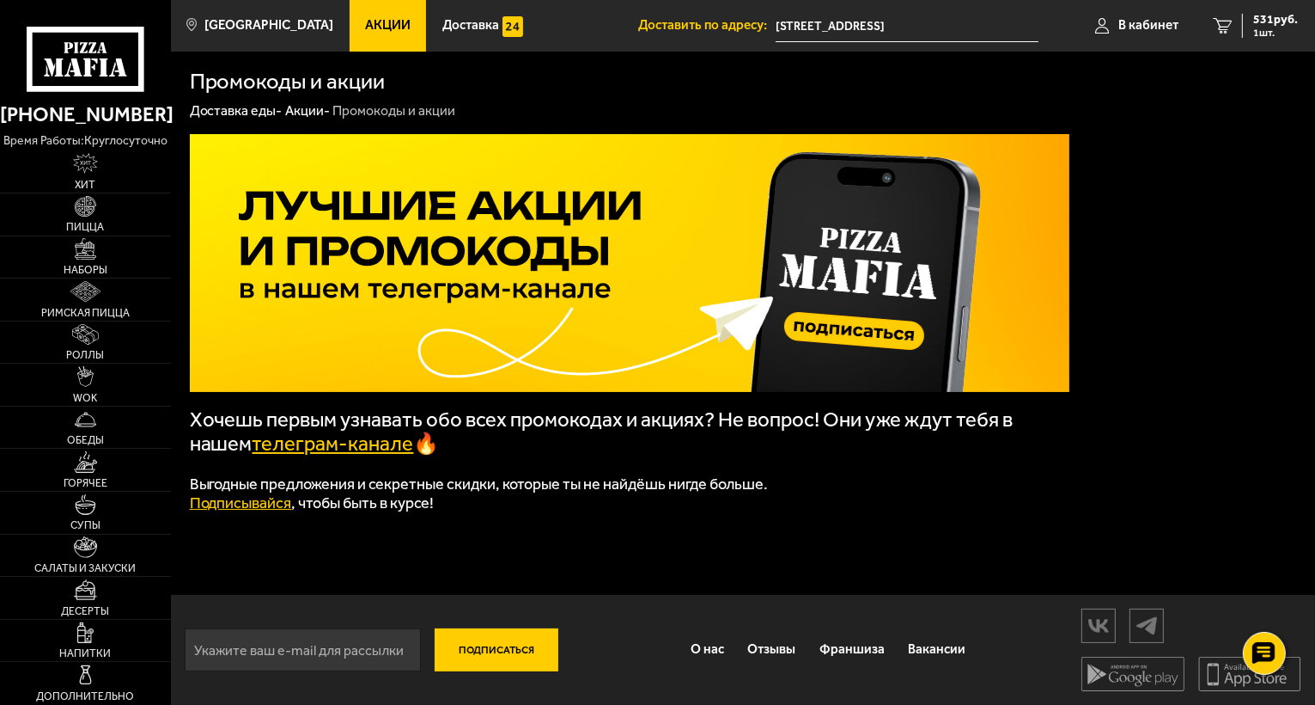
click at [300, 114] on link "Акции -" at bounding box center [307, 110] width 45 height 16
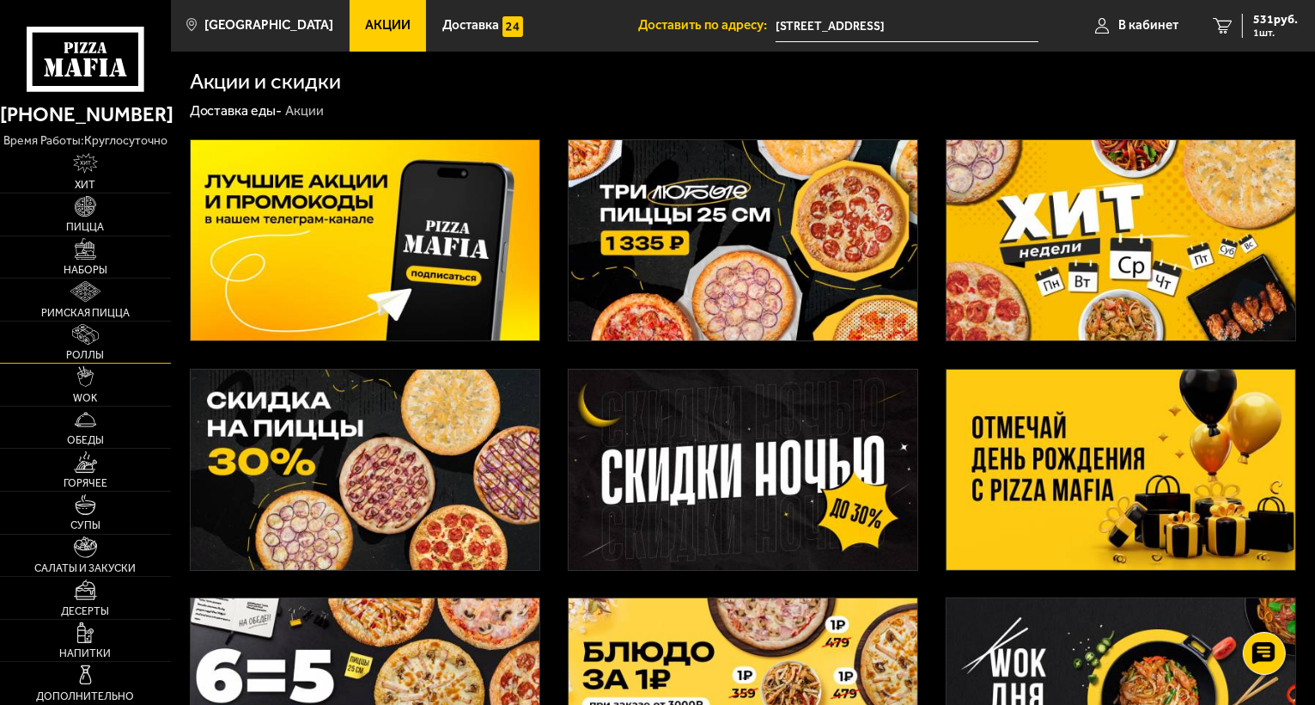
click at [107, 346] on link "Роллы" at bounding box center [85, 342] width 171 height 42
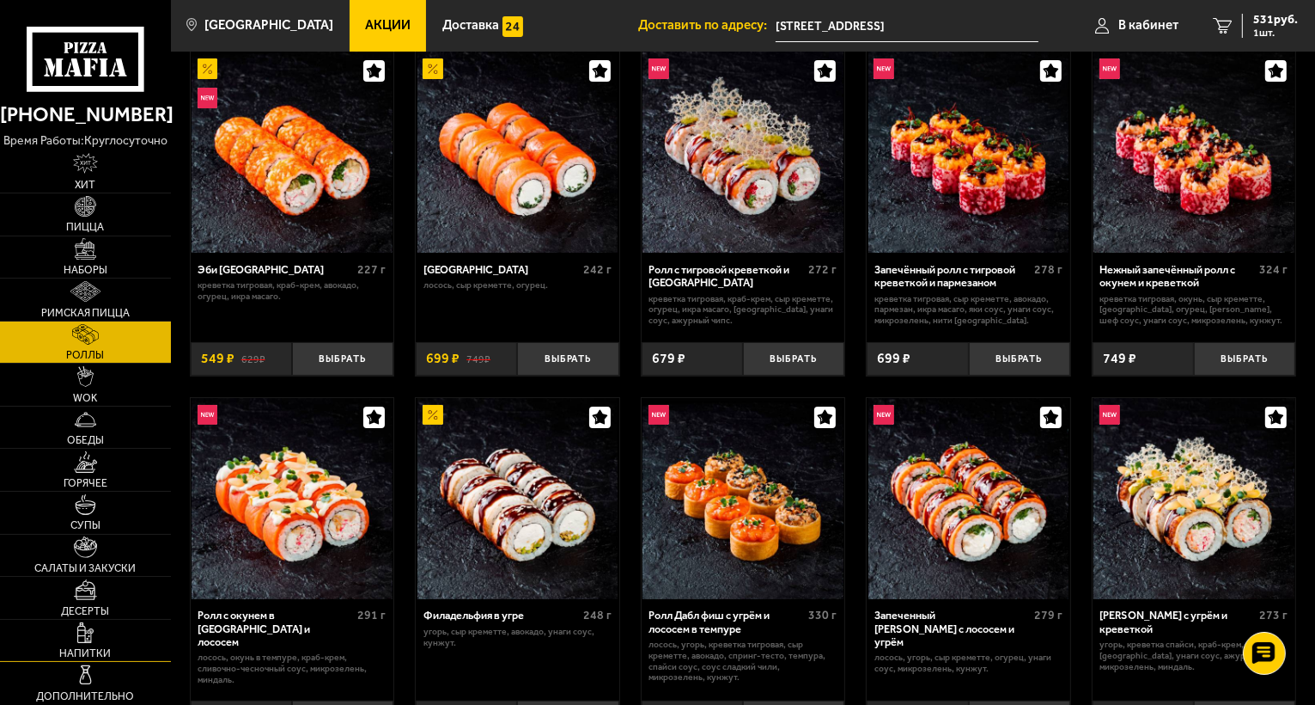
scroll to position [172, 0]
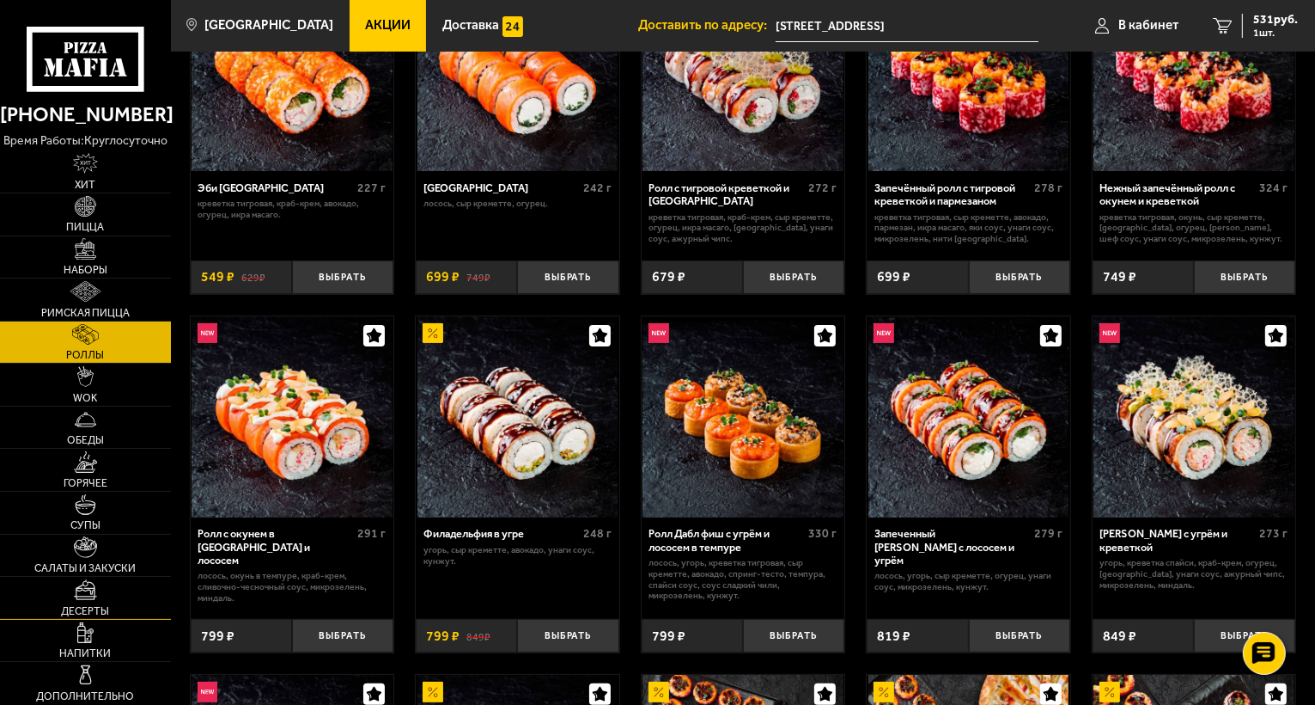
click at [90, 600] on link "Десерты" at bounding box center [85, 597] width 171 height 42
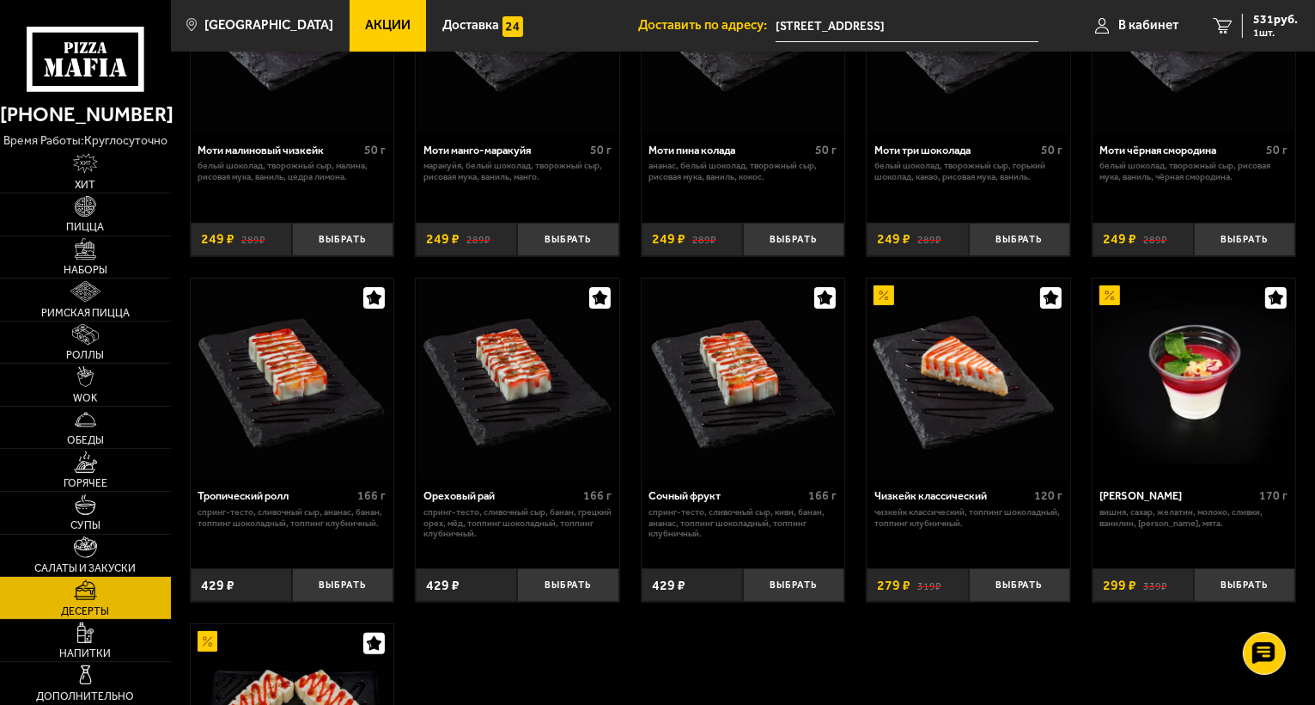
scroll to position [258, 0]
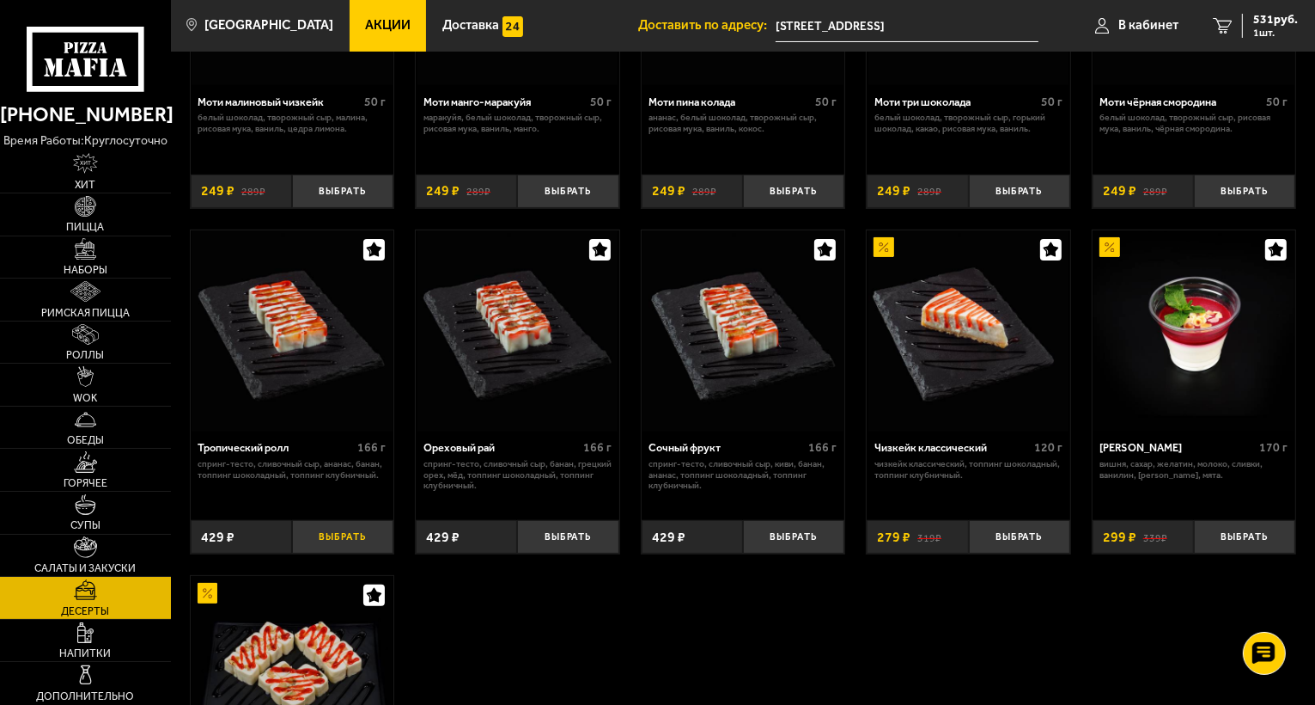
click at [348, 544] on button "Выбрать" at bounding box center [342, 537] width 101 height 34
click at [102, 346] on link "Роллы" at bounding box center [85, 342] width 171 height 42
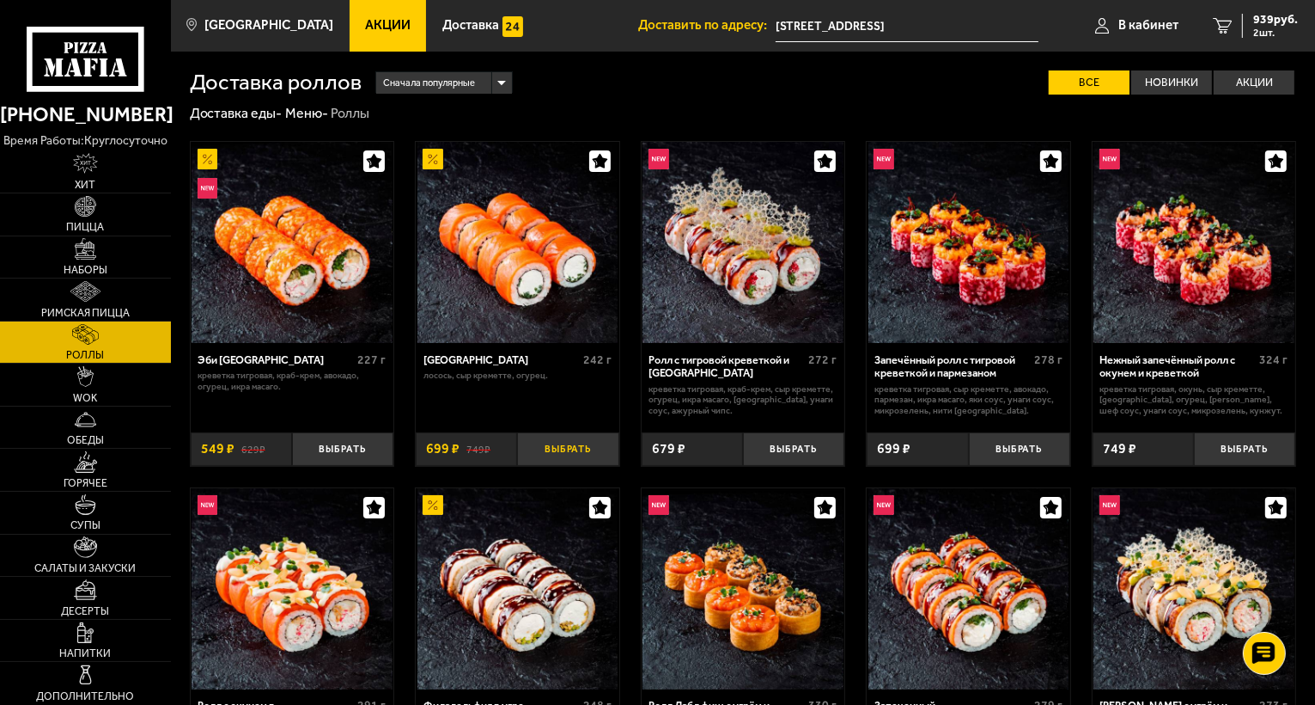
click at [581, 462] on button "Выбрать" at bounding box center [567, 449] width 101 height 34
click at [1260, 22] on span "1638 руб." at bounding box center [1273, 20] width 52 height 12
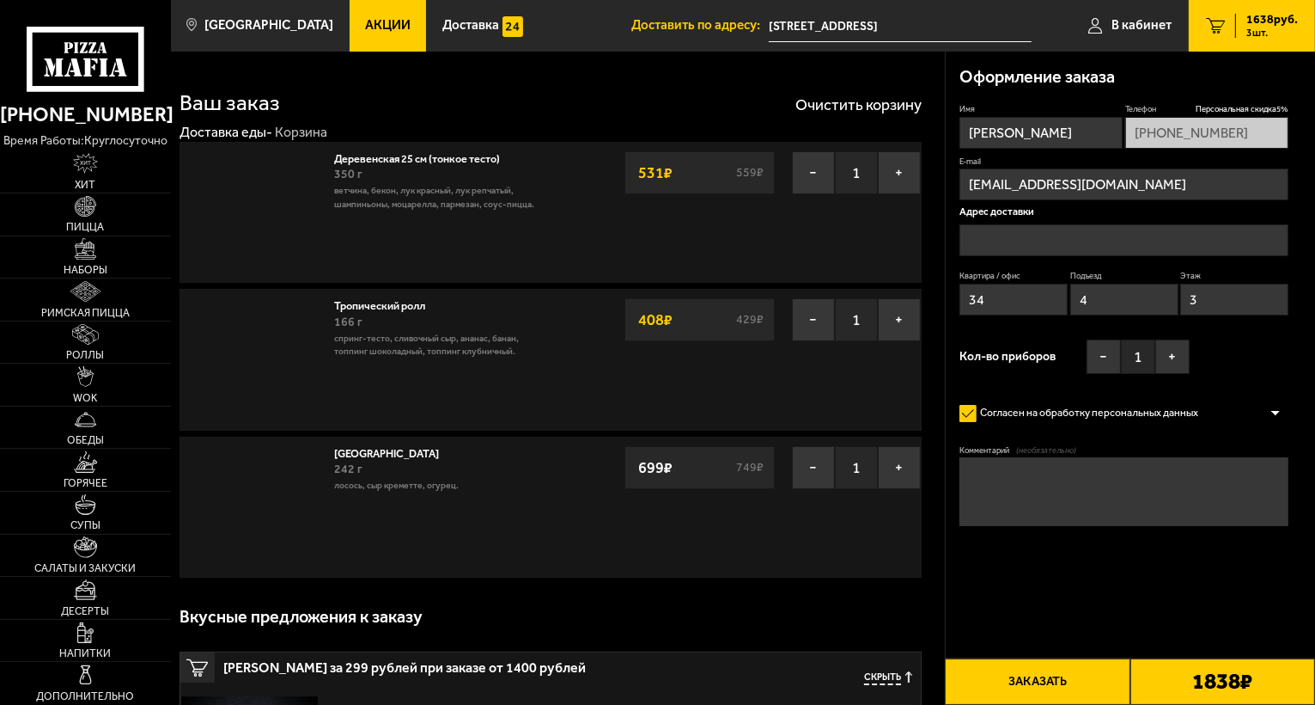
type input "[STREET_ADDRESS]"
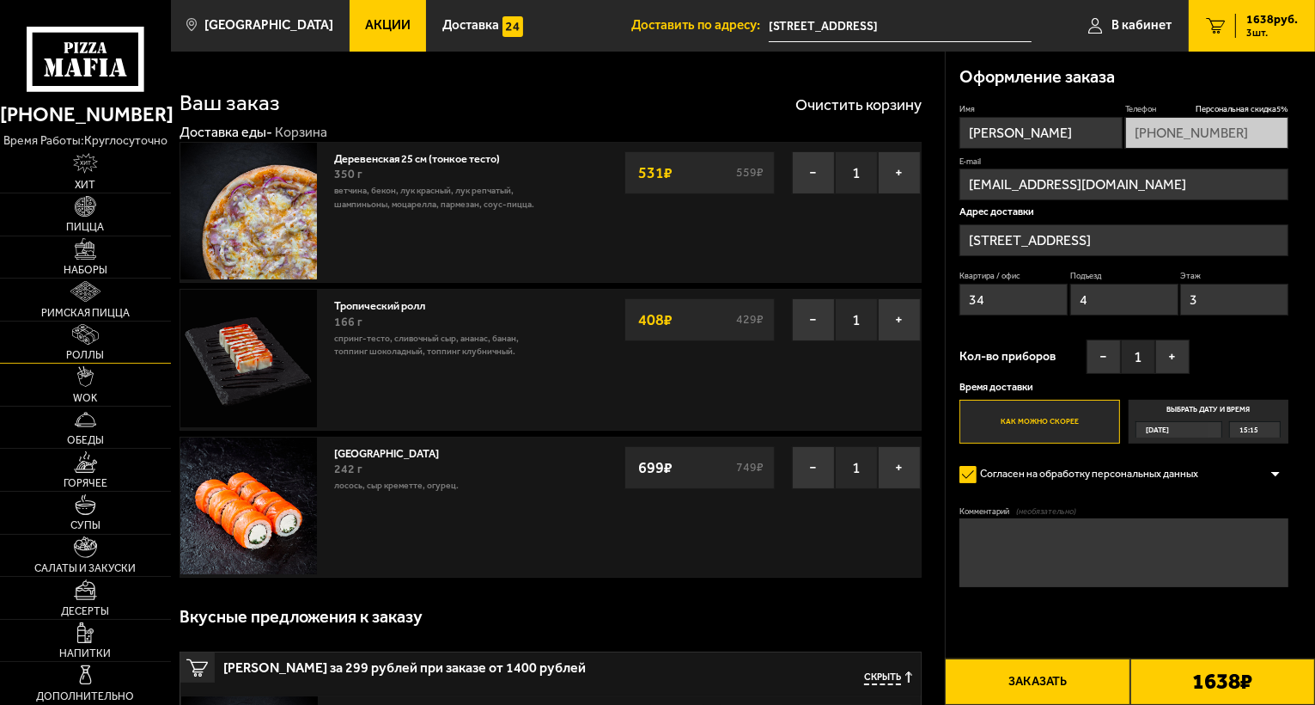
click at [96, 346] on link "Роллы" at bounding box center [85, 342] width 171 height 42
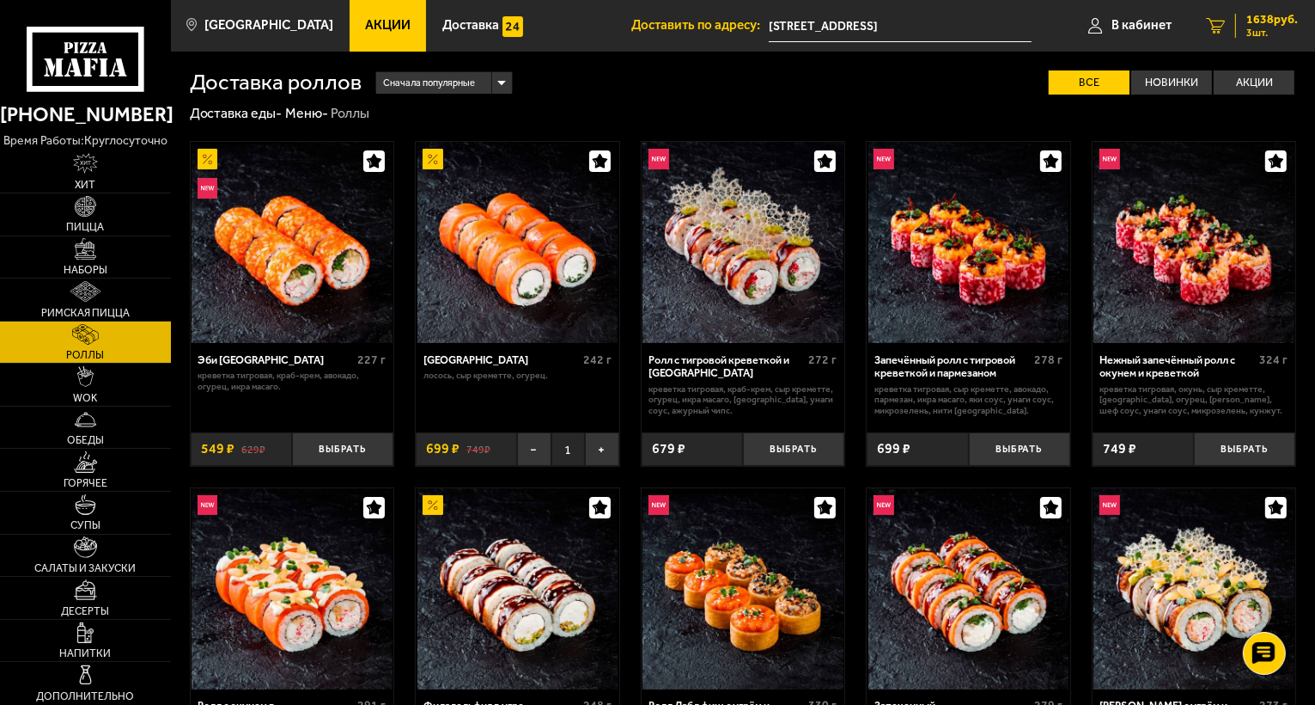
click at [1270, 17] on span "1638 руб." at bounding box center [1273, 20] width 52 height 12
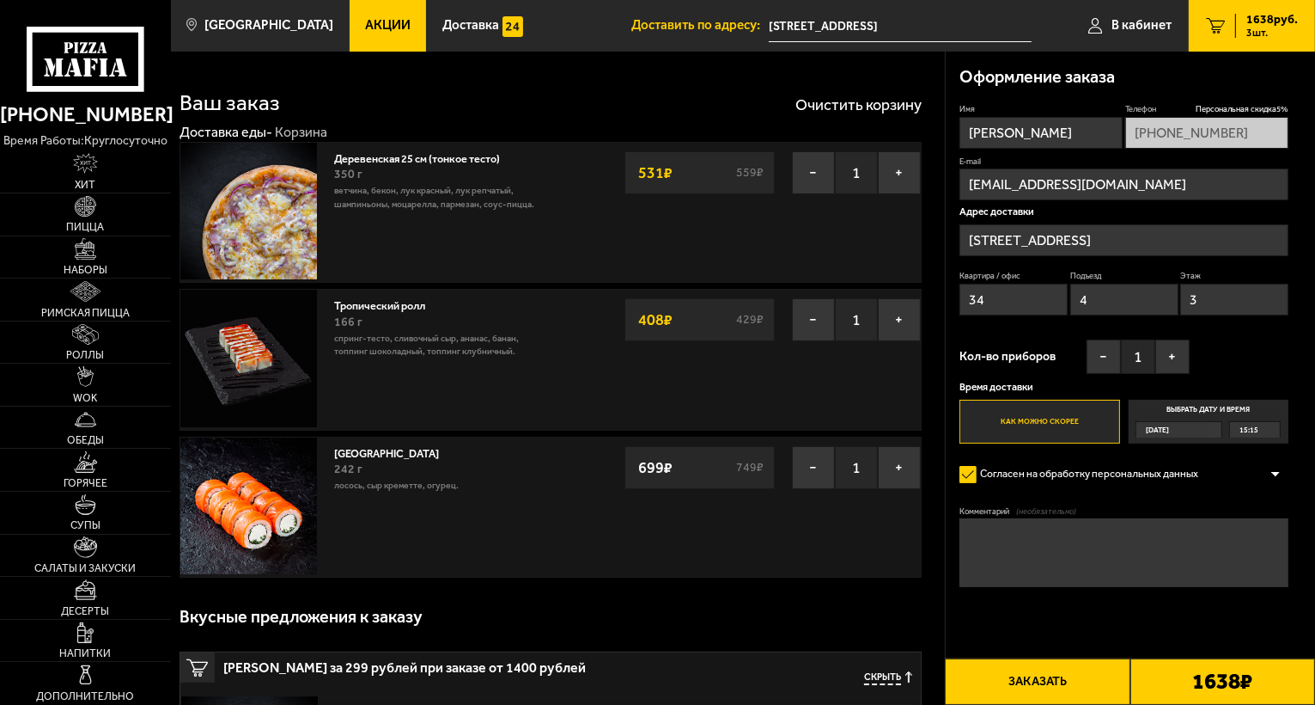
click at [978, 679] on button "Заказать" at bounding box center [1037, 681] width 185 height 46
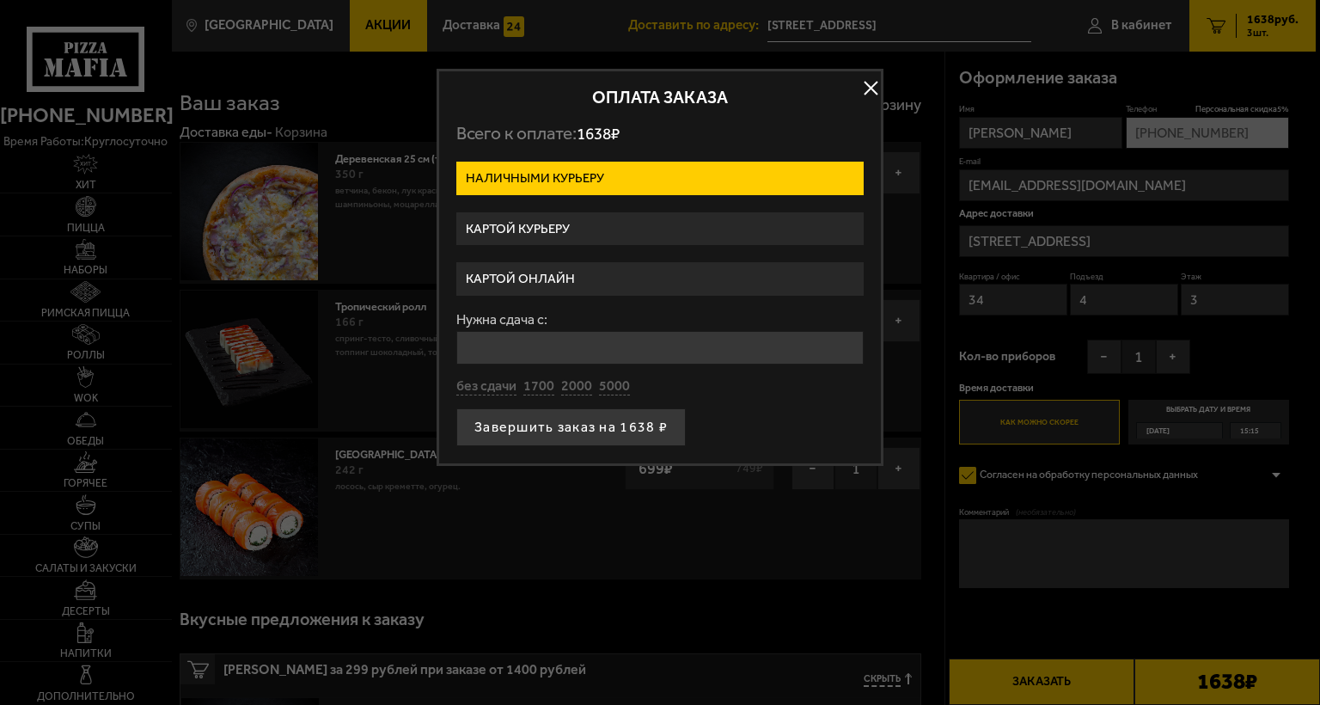
click at [519, 276] on label "Картой онлайн" at bounding box center [659, 279] width 407 height 34
click at [0, 0] on input "Картой онлайн" at bounding box center [0, 0] width 0 height 0
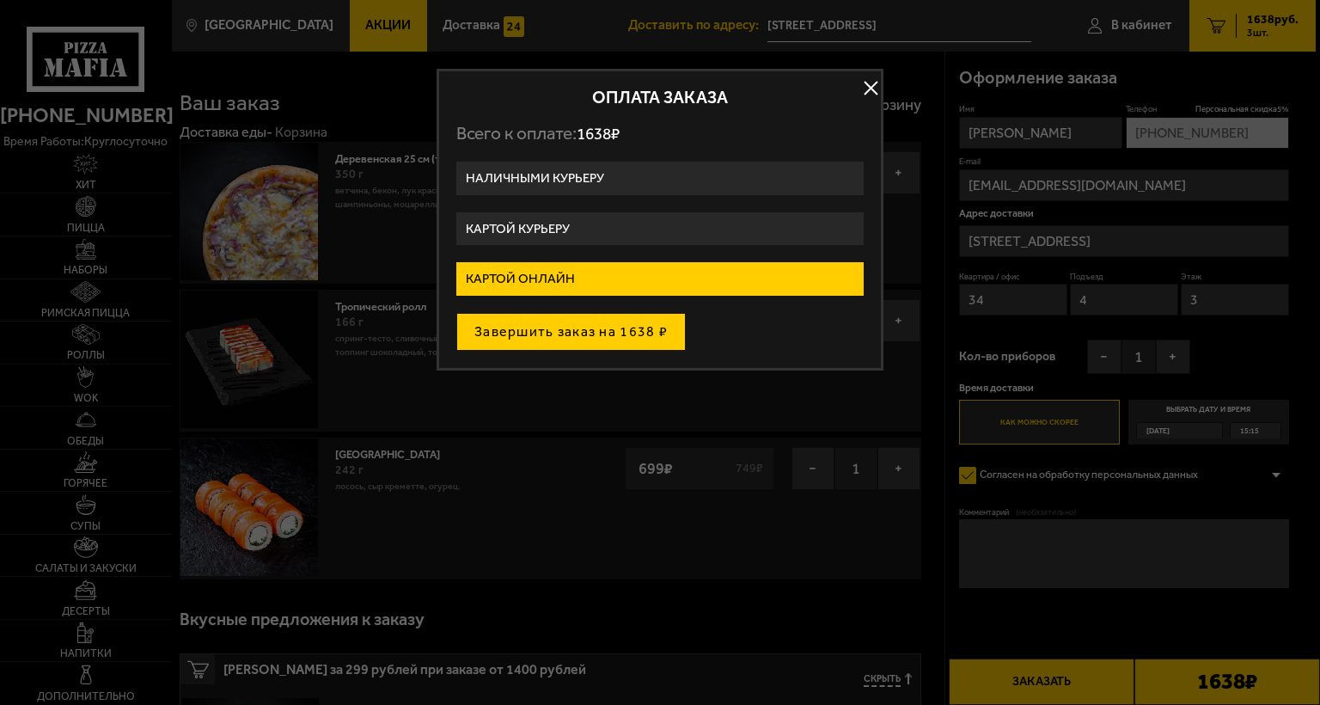
click at [533, 326] on button "Завершить заказ на 1638 ₽" at bounding box center [570, 332] width 229 height 38
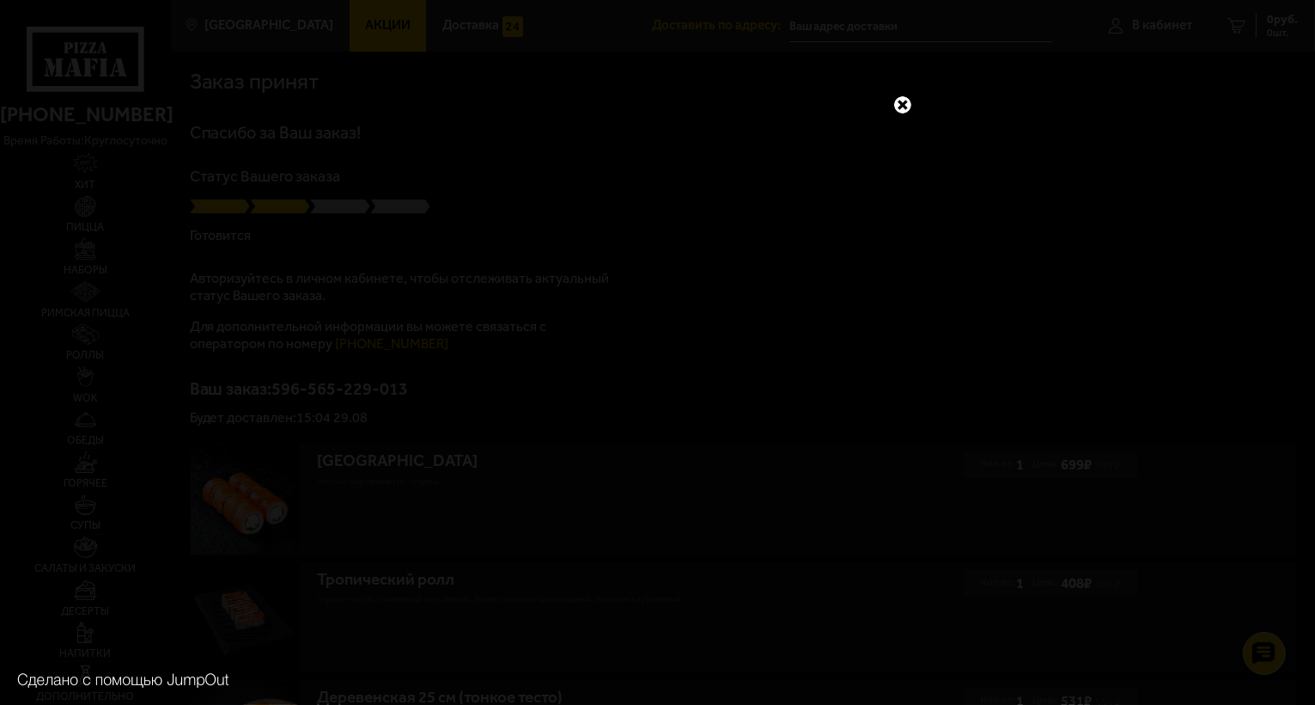
click at [904, 101] on link at bounding box center [903, 105] width 22 height 22
